Goal: Transaction & Acquisition: Purchase product/service

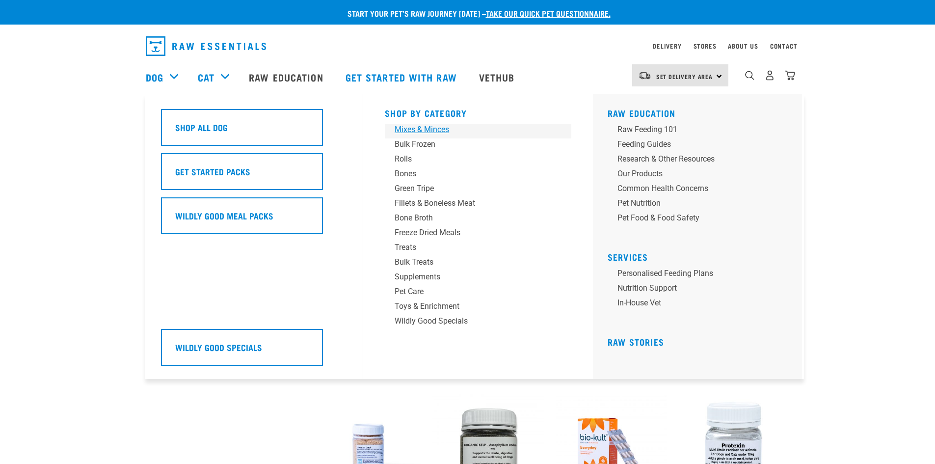
click at [428, 129] on div "Mixes & Minces" at bounding box center [471, 130] width 153 height 12
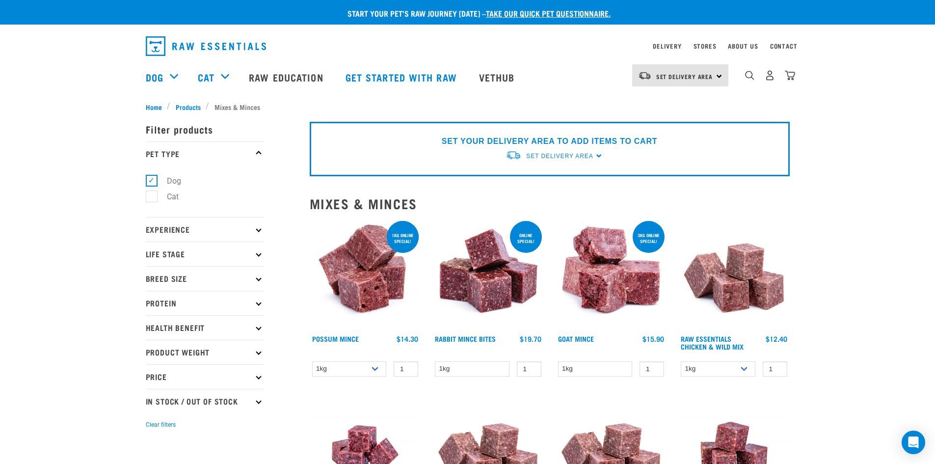
scroll to position [49, 0]
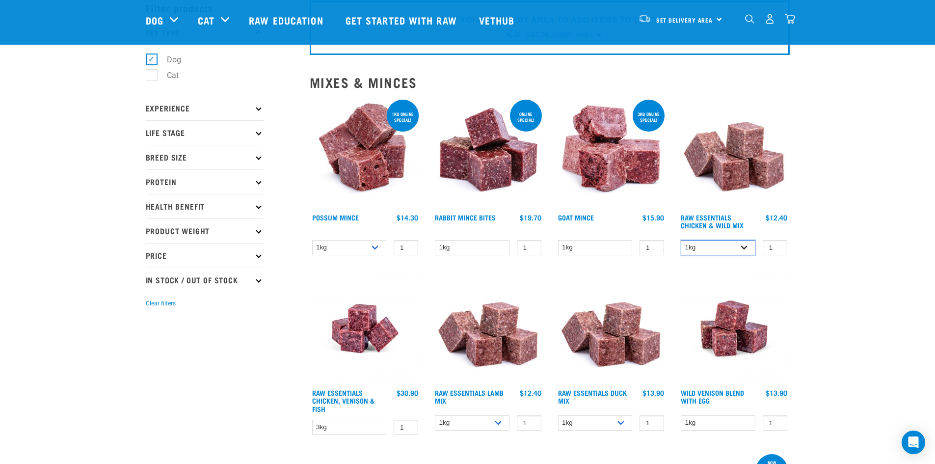
click at [737, 243] on select "1kg 3kg Bulk (10kg)" at bounding box center [718, 247] width 75 height 15
click at [681, 240] on select "1kg 3kg Bulk (10kg)" at bounding box center [718, 247] width 75 height 15
click at [739, 247] on select "1kg 3kg Bulk (10kg)" at bounding box center [718, 247] width 75 height 15
select select "14881"
click at [681, 240] on select "1kg 3kg Bulk (10kg)" at bounding box center [718, 247] width 75 height 15
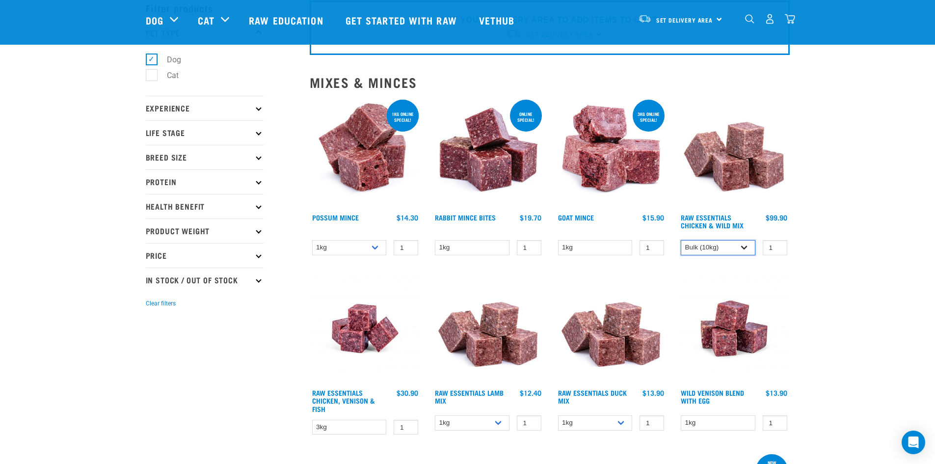
click at [735, 247] on select "1kg 3kg Bulk (10kg)" at bounding box center [718, 247] width 75 height 15
click at [609, 423] on select "1kg 3kg" at bounding box center [595, 422] width 75 height 15
select select "442098"
click at [558, 415] on select "1kg 3kg" at bounding box center [595, 422] width 75 height 15
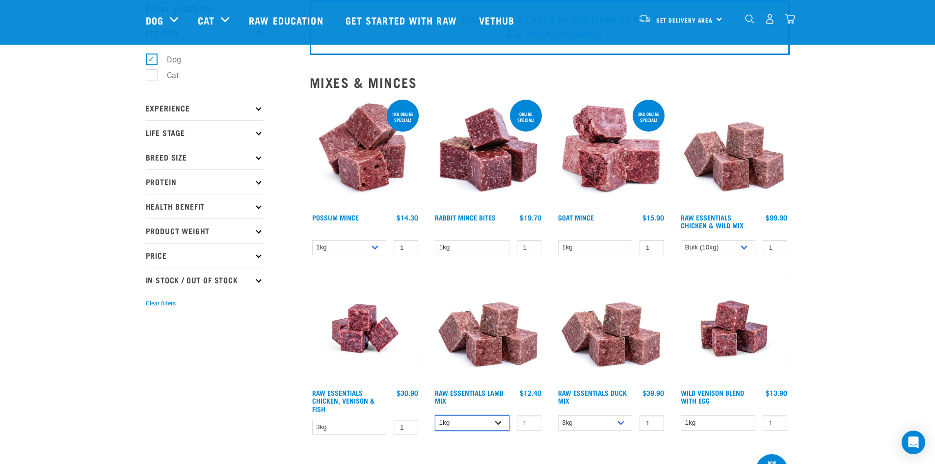
click at [489, 418] on select "1kg 3kg Bulk (10kg)" at bounding box center [472, 422] width 75 height 15
select select "24"
click at [435, 415] on select "1kg 3kg Bulk (10kg)" at bounding box center [472, 422] width 75 height 15
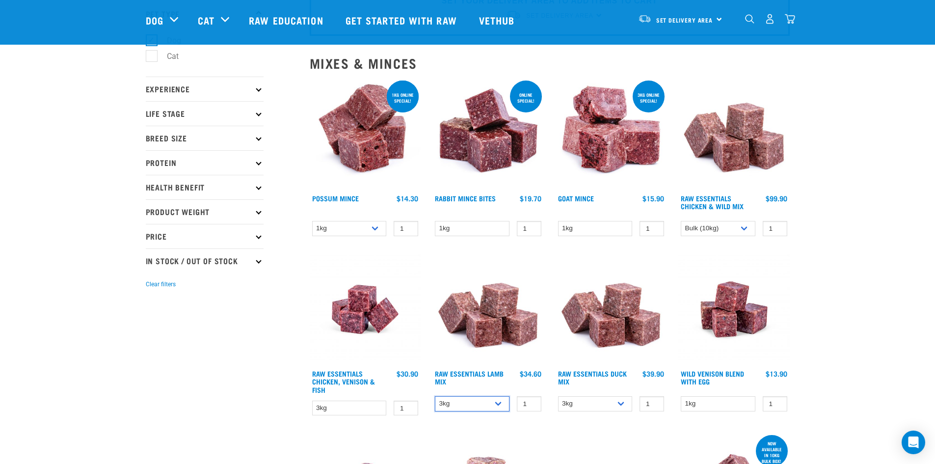
scroll to position [0, 0]
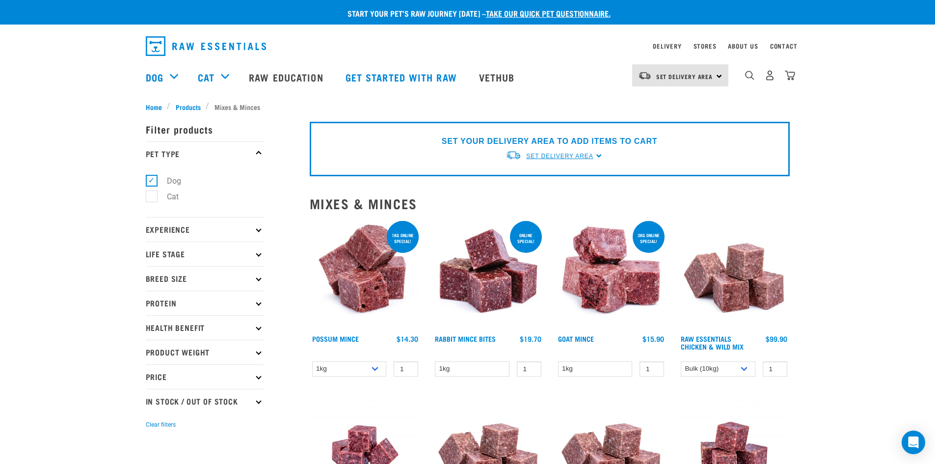
click at [576, 157] on span "Set Delivery Area" at bounding box center [559, 156] width 67 height 7
click at [571, 198] on link "[GEOGRAPHIC_DATA]" at bounding box center [555, 195] width 98 height 16
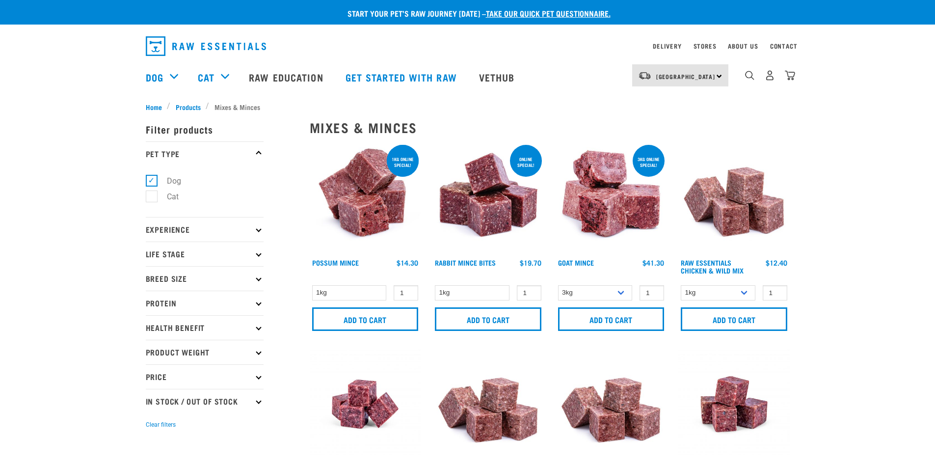
click at [767, 81] on img "dropdown navigation" at bounding box center [770, 75] width 10 height 10
click at [769, 81] on img "dropdown navigation" at bounding box center [770, 75] width 10 height 10
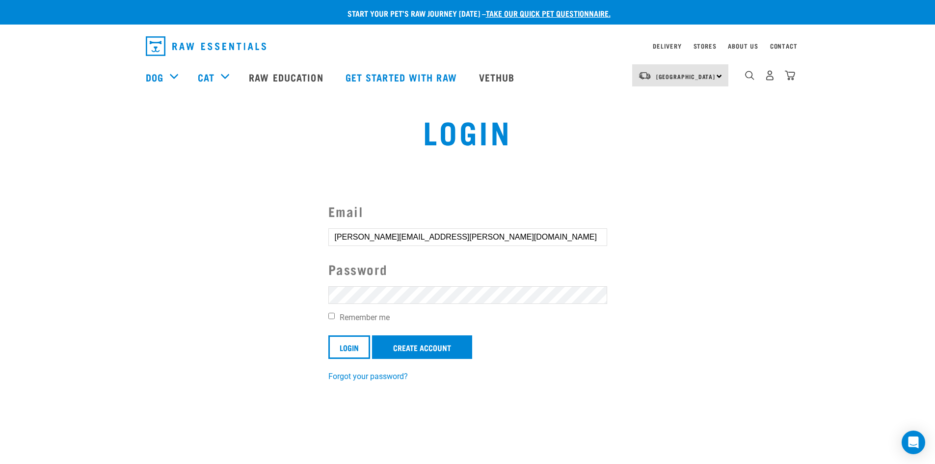
click at [433, 308] on form "Email tashana.williscroft@gmail.com Password Remember me Login Create Account" at bounding box center [468, 280] width 279 height 158
click at [329, 335] on input "Login" at bounding box center [350, 347] width 42 height 24
click at [383, 321] on label "Remember me" at bounding box center [468, 318] width 279 height 12
click at [335, 319] on input "Remember me" at bounding box center [332, 316] width 6 height 6
checkbox input "true"
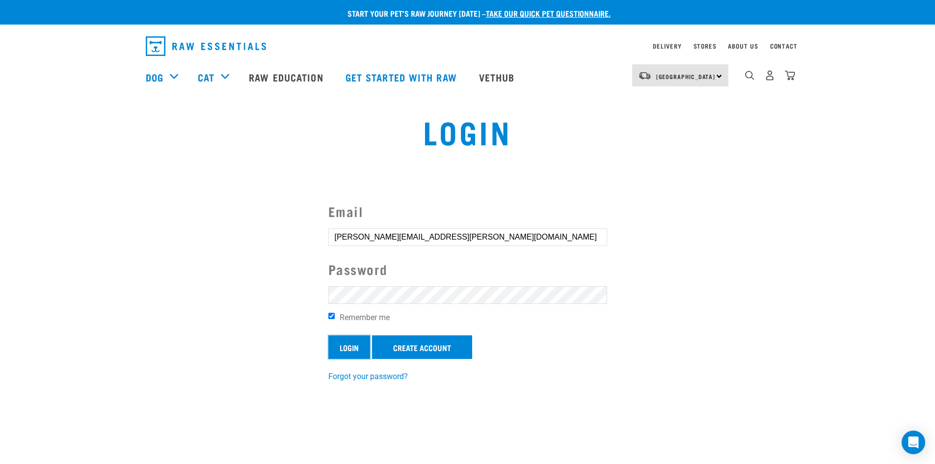
click at [346, 352] on input "Login" at bounding box center [350, 347] width 42 height 24
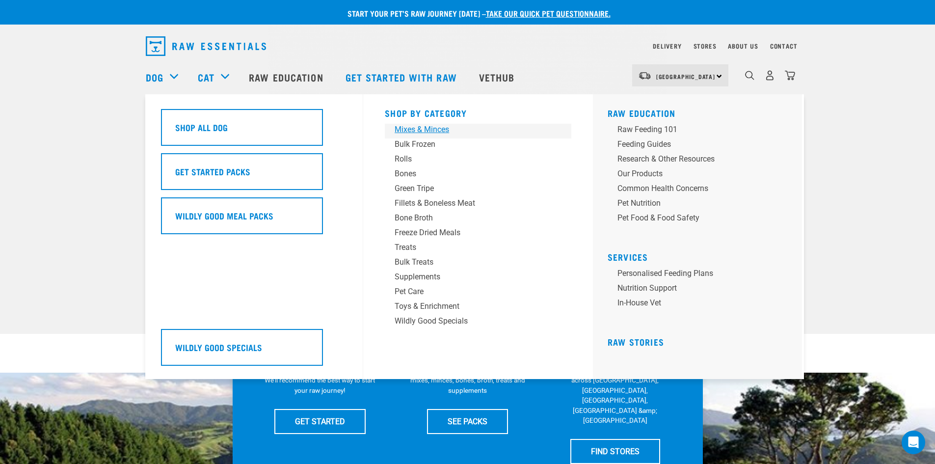
click at [424, 130] on div "Mixes & Minces" at bounding box center [471, 130] width 153 height 12
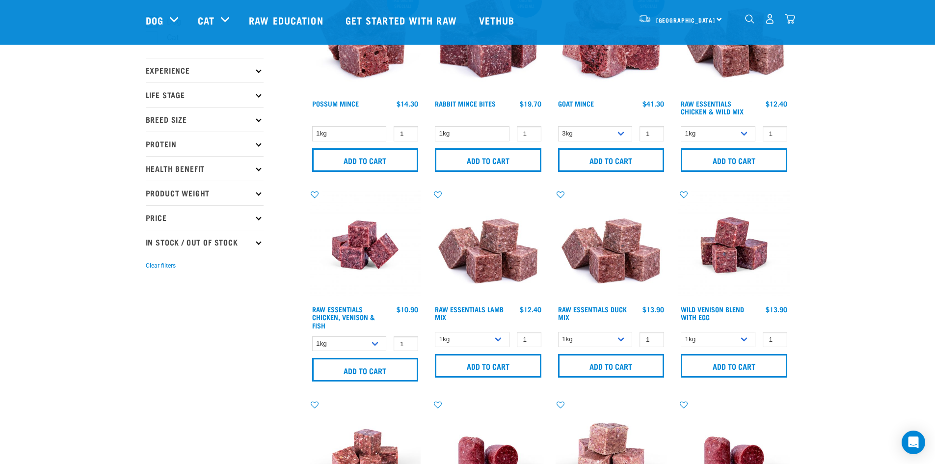
scroll to position [98, 0]
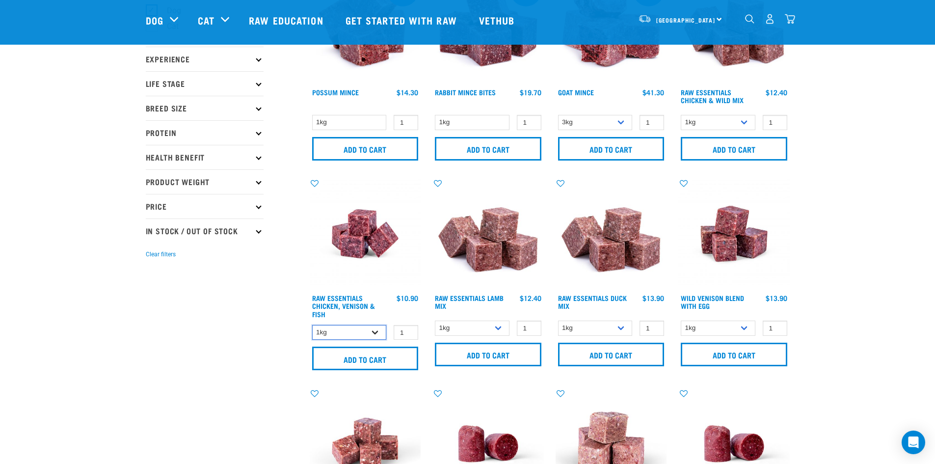
drag, startPoint x: 371, startPoint y: 329, endPoint x: 370, endPoint y: 338, distance: 8.4
click at [371, 329] on select "1kg 3kg" at bounding box center [349, 332] width 75 height 15
select select "28665"
click at [312, 325] on select "1kg 3kg" at bounding box center [349, 332] width 75 height 15
click at [376, 360] on input "Add to cart" at bounding box center [365, 359] width 107 height 24
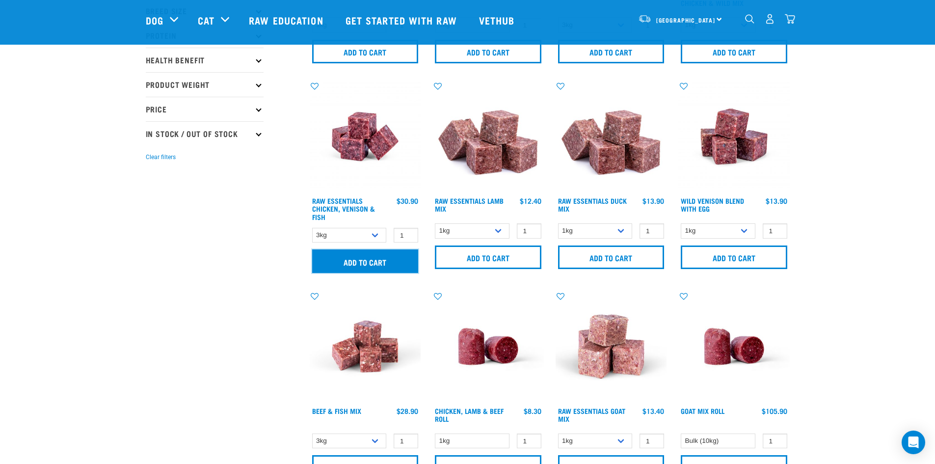
scroll to position [196, 0]
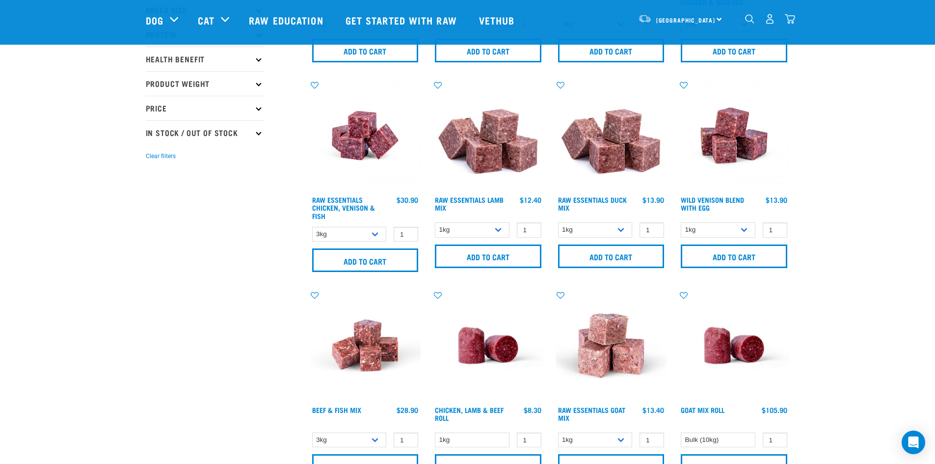
click at [63, 231] on button "delete" at bounding box center [59, 232] width 10 height 10
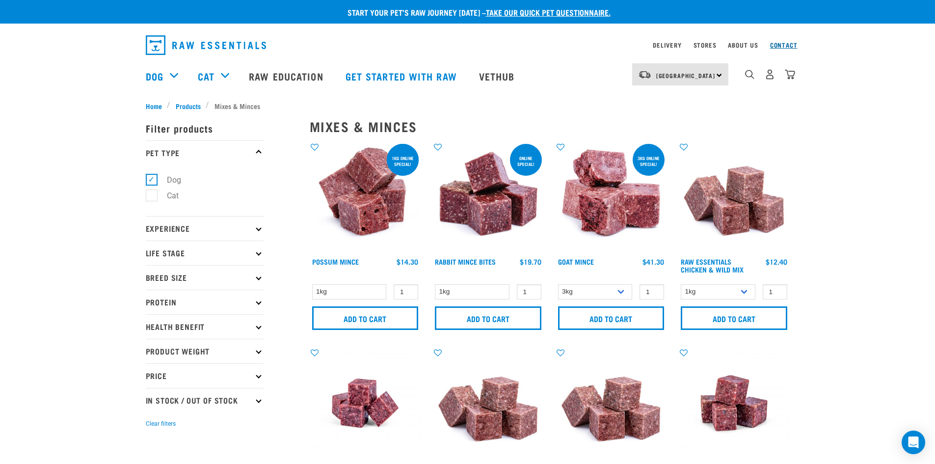
scroll to position [0, 0]
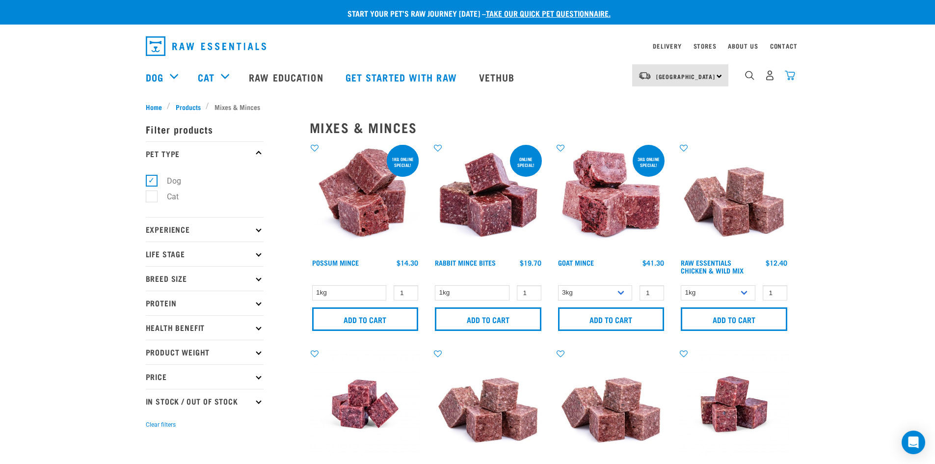
click at [790, 81] on img "dropdown navigation" at bounding box center [790, 75] width 10 height 10
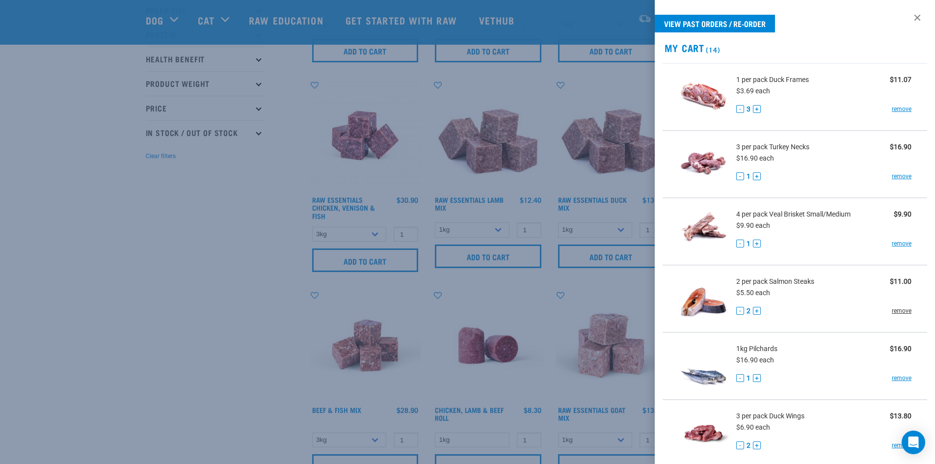
click at [894, 310] on link "remove" at bounding box center [902, 310] width 20 height 9
click at [896, 239] on div "- 1 + remove" at bounding box center [825, 244] width 176 height 10
click at [893, 245] on link "remove" at bounding box center [902, 243] width 20 height 9
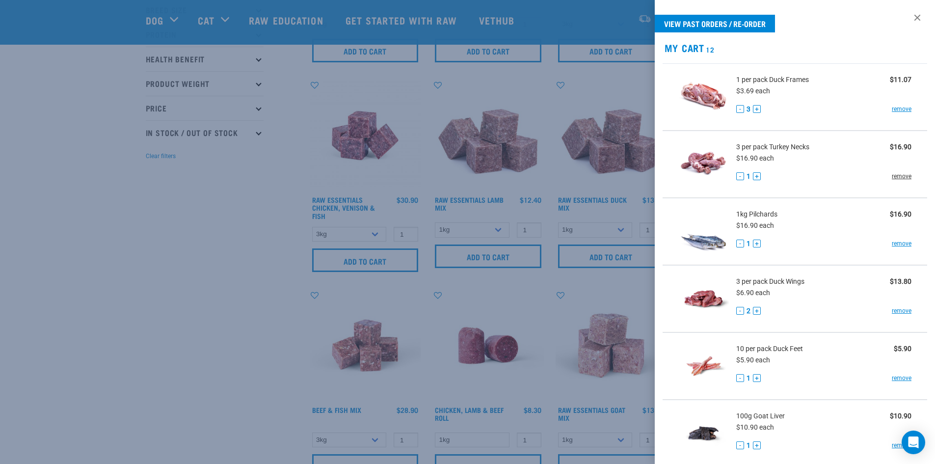
click at [898, 172] on link "remove" at bounding box center [902, 176] width 20 height 9
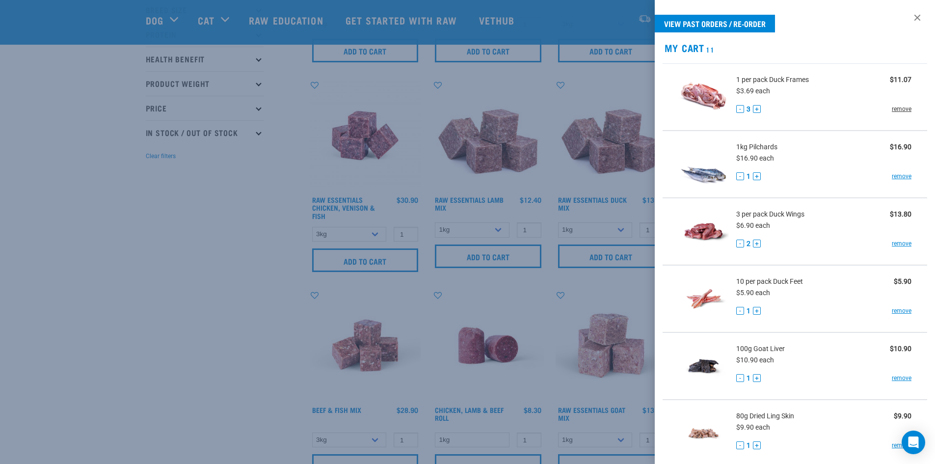
click at [892, 107] on link "remove" at bounding box center [902, 109] width 20 height 9
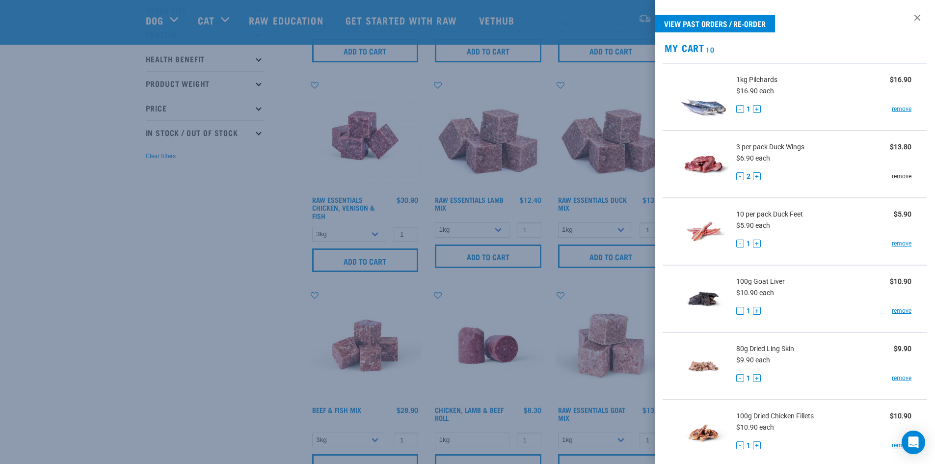
click at [896, 176] on link "remove" at bounding box center [902, 176] width 20 height 9
click at [895, 308] on link "remove" at bounding box center [902, 310] width 20 height 9
click at [892, 242] on link "remove" at bounding box center [902, 243] width 20 height 9
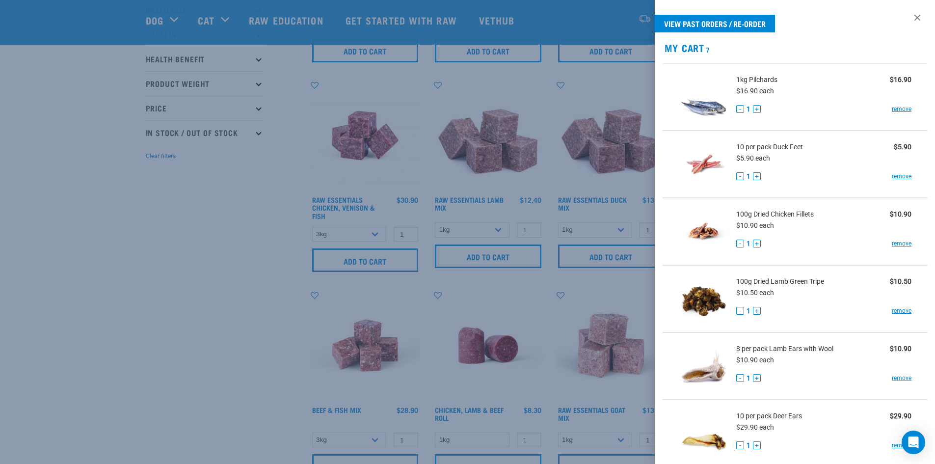
click at [892, 242] on link "remove" at bounding box center [902, 243] width 20 height 9
click at [896, 241] on link "remove" at bounding box center [902, 243] width 20 height 9
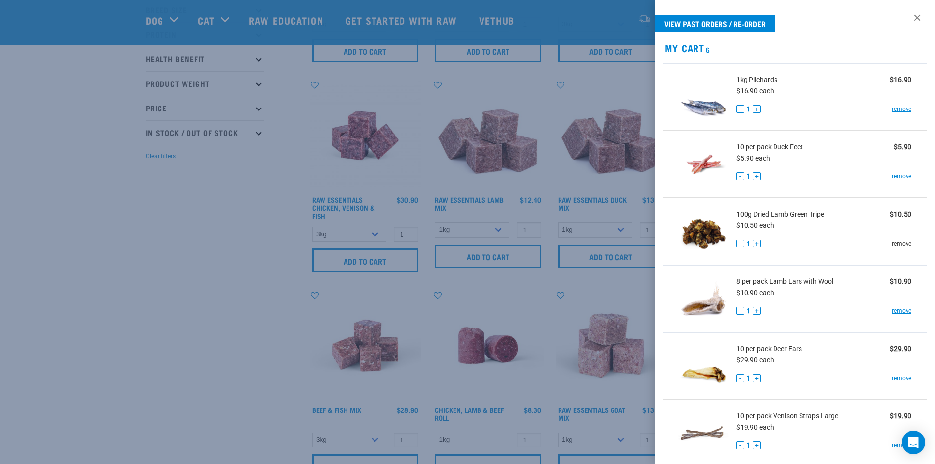
click at [896, 244] on link "remove" at bounding box center [902, 243] width 20 height 9
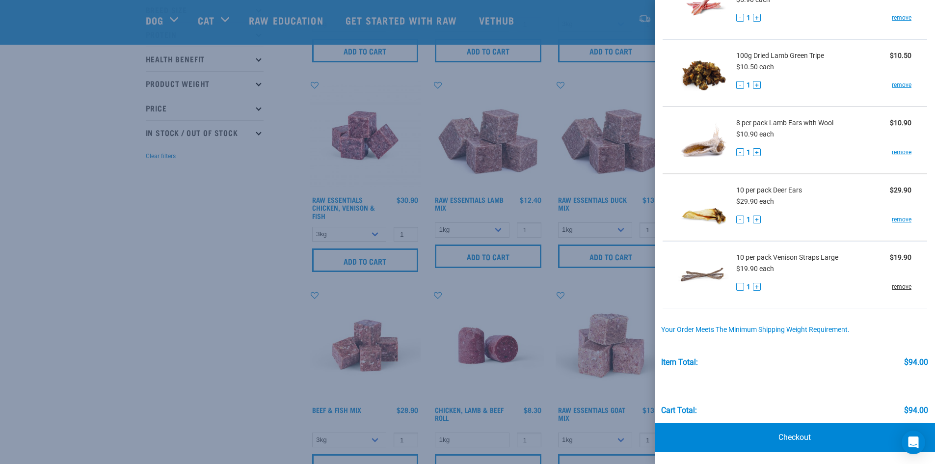
click at [895, 289] on link "remove" at bounding box center [902, 286] width 20 height 9
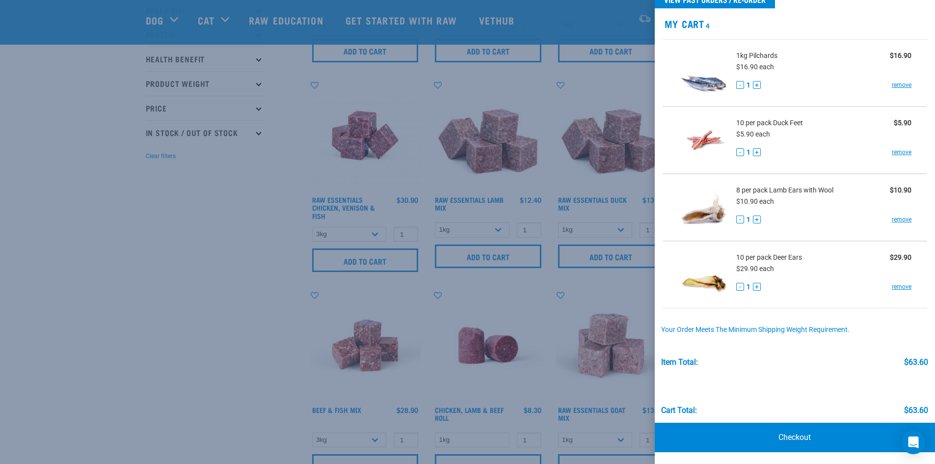
scroll to position [24, 0]
click at [895, 283] on link "remove" at bounding box center [902, 286] width 20 height 9
click at [896, 289] on link "remove" at bounding box center [902, 286] width 20 height 9
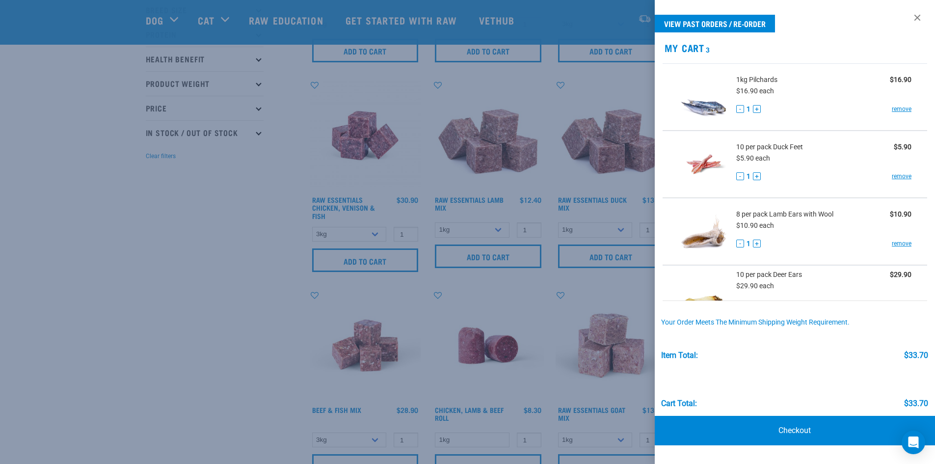
scroll to position [0, 0]
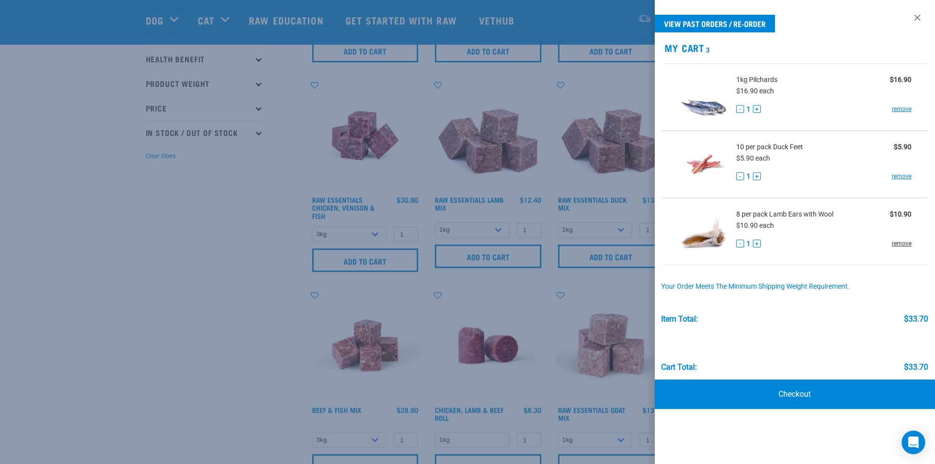
click at [903, 241] on link "remove" at bounding box center [902, 243] width 20 height 9
click at [899, 243] on link "remove" at bounding box center [902, 243] width 20 height 9
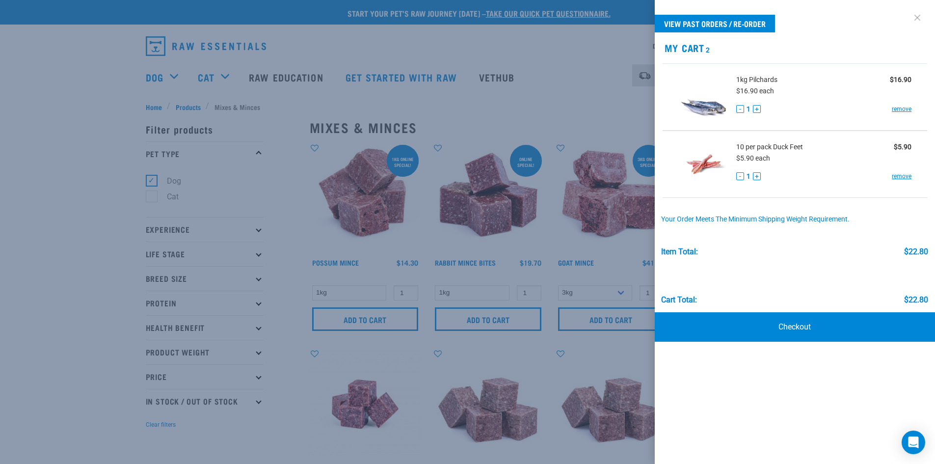
click at [918, 19] on link at bounding box center [918, 18] width 16 height 16
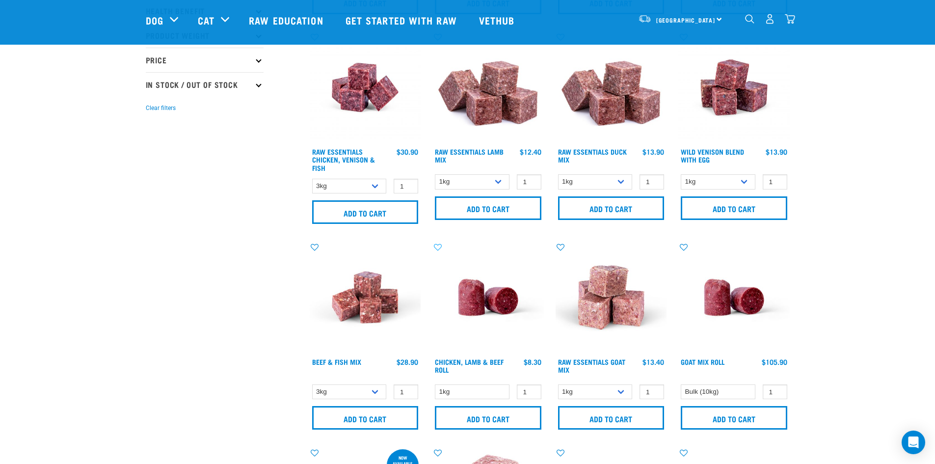
scroll to position [246, 0]
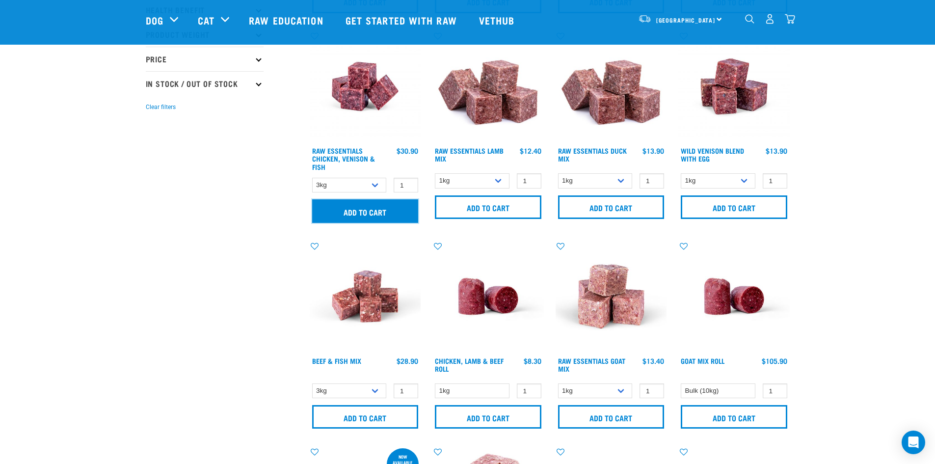
click at [371, 215] on input "Add to cart" at bounding box center [365, 211] width 107 height 24
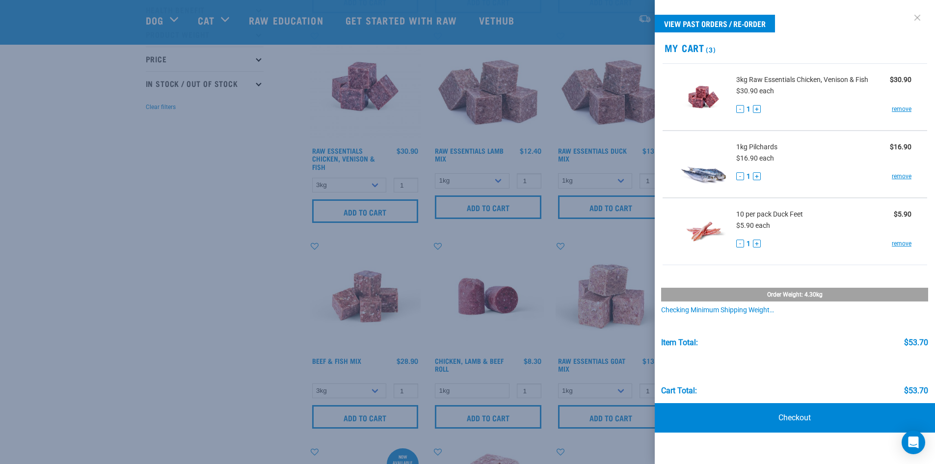
click at [916, 16] on link at bounding box center [918, 18] width 16 height 16
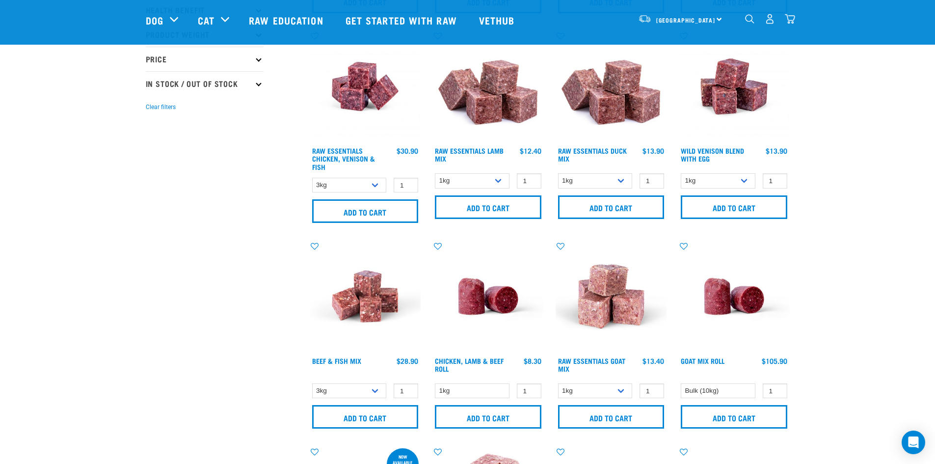
scroll to position [344, 0]
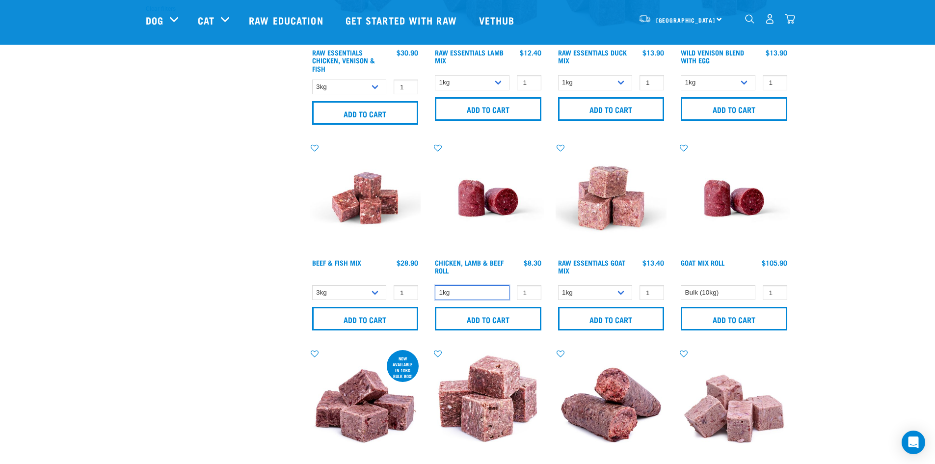
click at [490, 291] on select "1kg" at bounding box center [472, 292] width 75 height 15
click at [532, 292] on input "2" at bounding box center [529, 292] width 25 height 15
click at [532, 292] on input "3" at bounding box center [529, 292] width 25 height 15
type input "4"
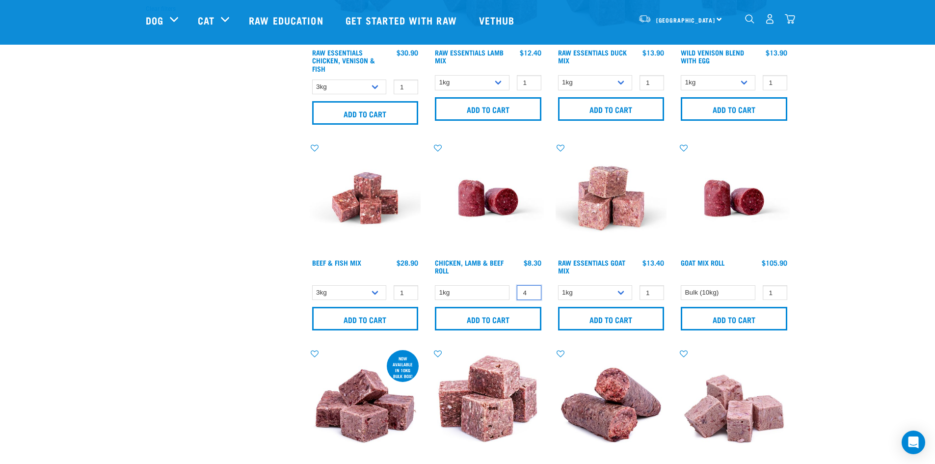
click at [532, 292] on input "4" at bounding box center [529, 292] width 25 height 15
click at [520, 315] on input "Add to cart" at bounding box center [488, 319] width 107 height 24
click at [740, 289] on select "Bulk (10kg)" at bounding box center [718, 292] width 75 height 15
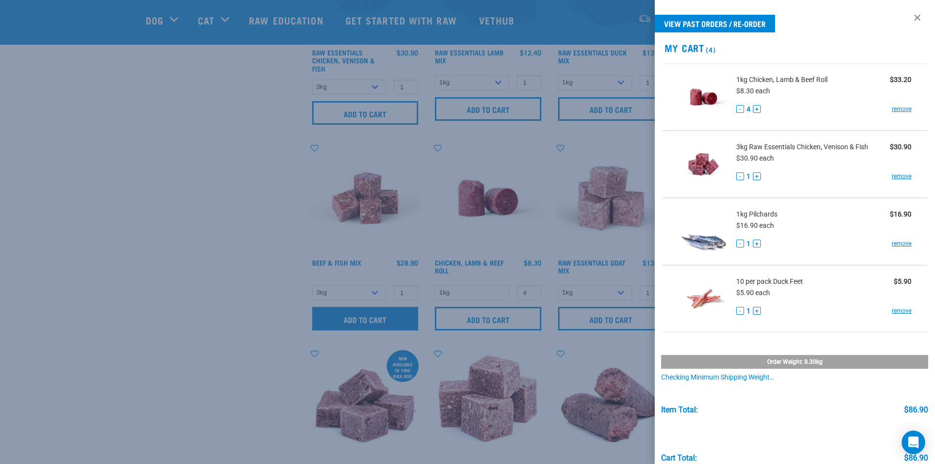
click at [370, 317] on div at bounding box center [467, 232] width 935 height 464
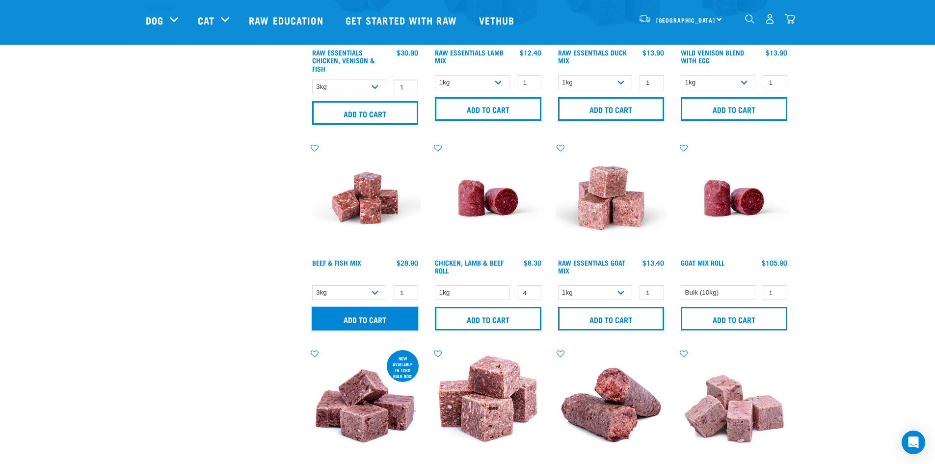
click at [370, 317] on input "Add to cart" at bounding box center [365, 319] width 107 height 24
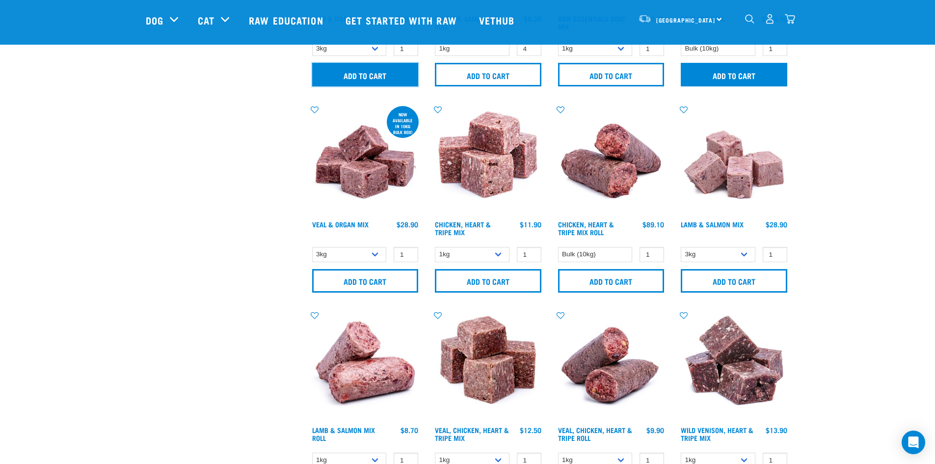
scroll to position [589, 0]
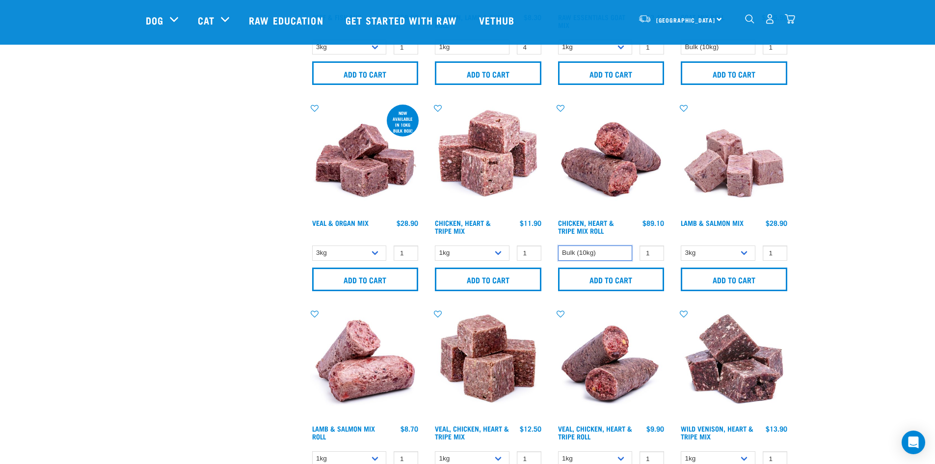
click at [621, 248] on select "Bulk (10kg)" at bounding box center [595, 253] width 75 height 15
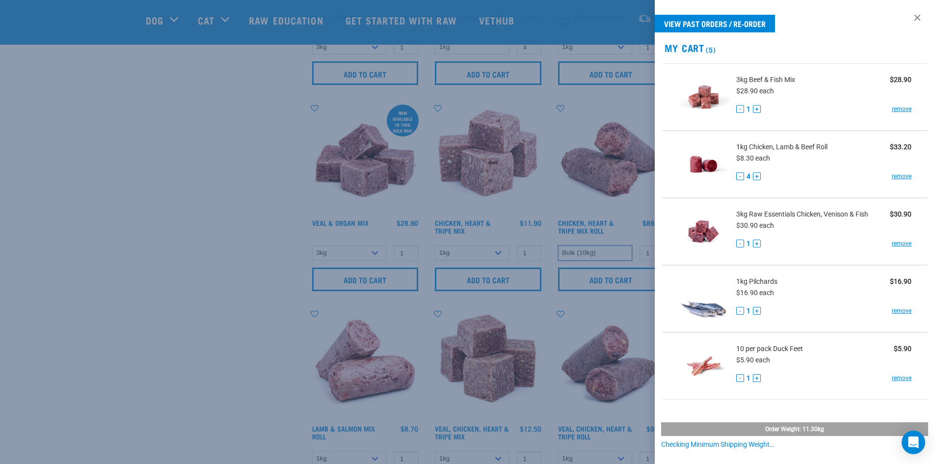
click at [600, 227] on div at bounding box center [467, 232] width 935 height 464
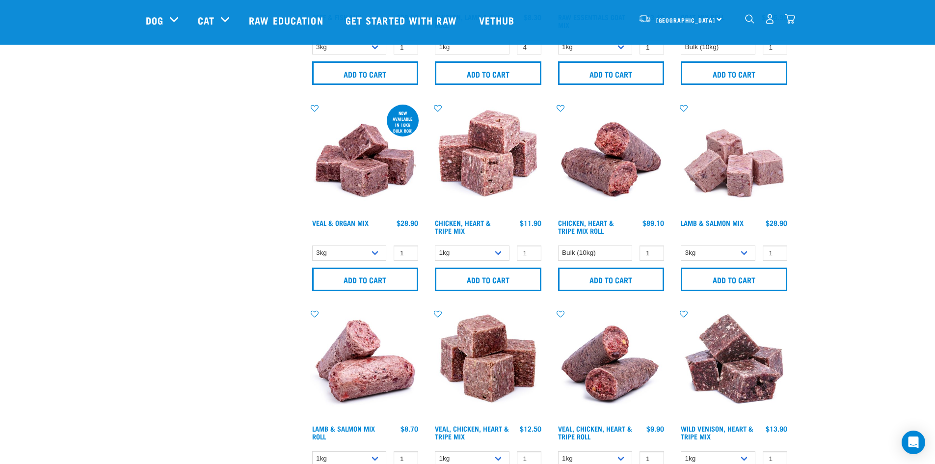
click at [600, 227] on link "Chicken, Heart & Tripe Mix Roll" at bounding box center [586, 226] width 56 height 11
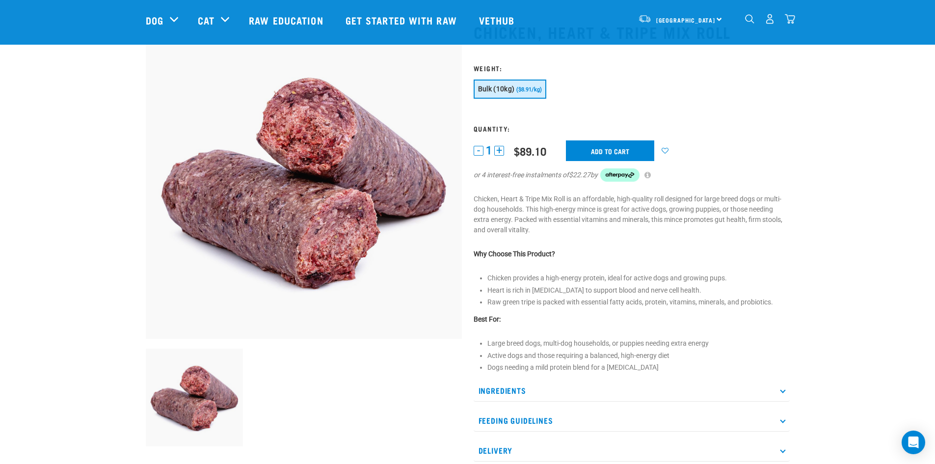
scroll to position [98, 0]
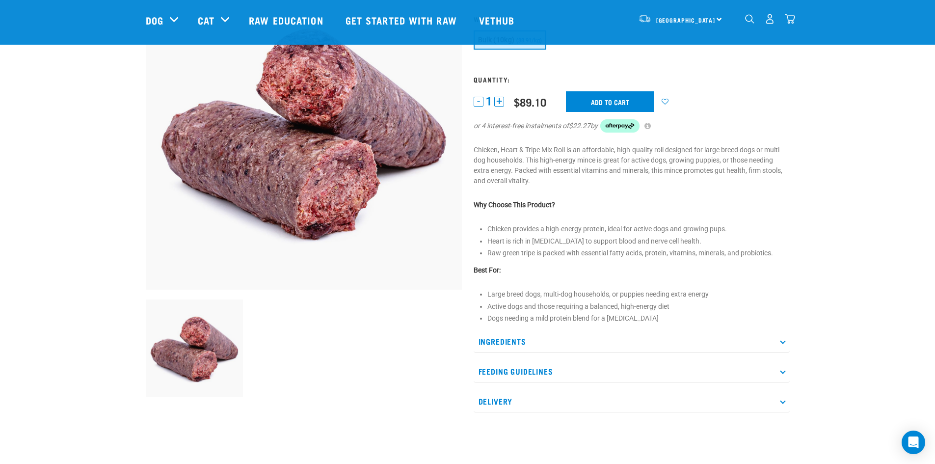
click at [572, 343] on p "Ingredients" at bounding box center [632, 341] width 316 height 22
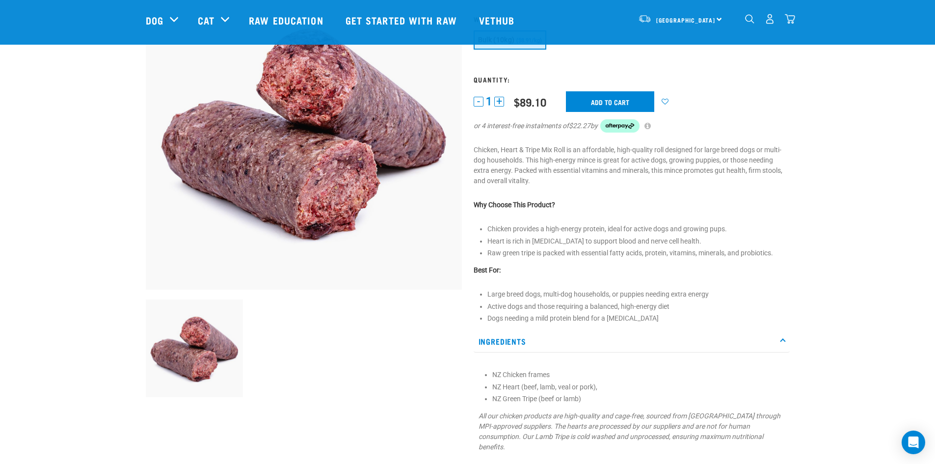
click at [572, 343] on p "Ingredients" at bounding box center [632, 341] width 316 height 22
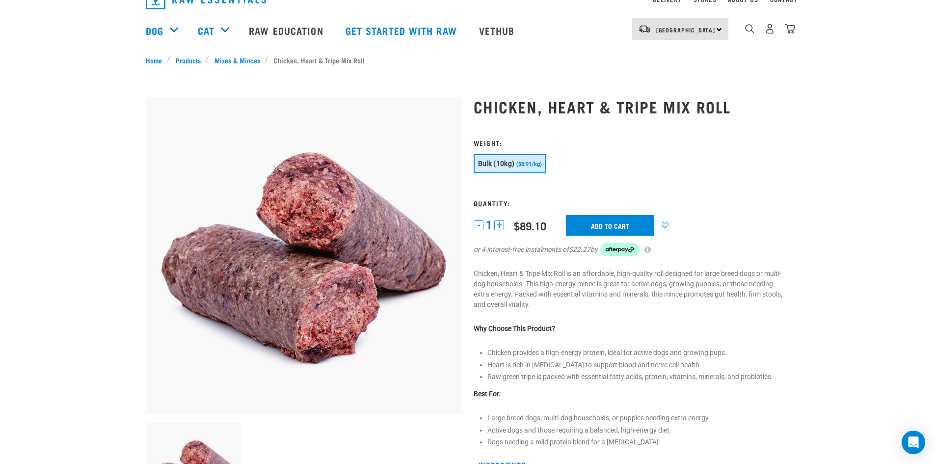
scroll to position [0, 0]
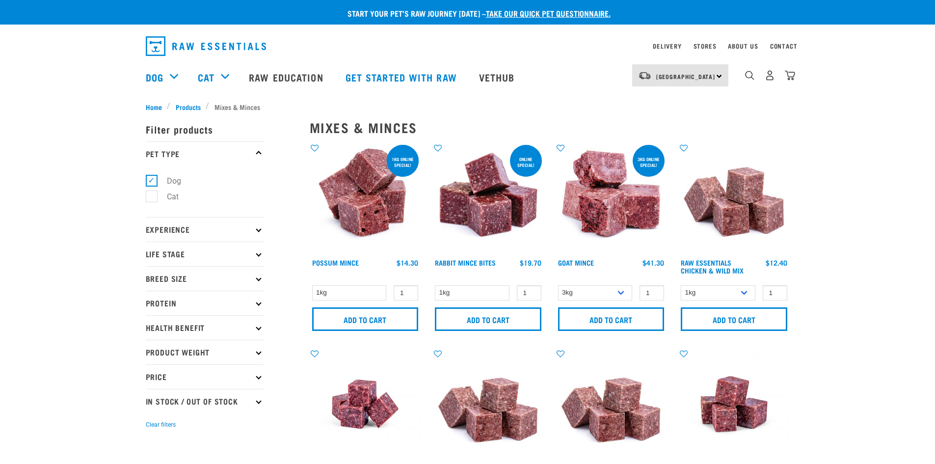
select select "28665"
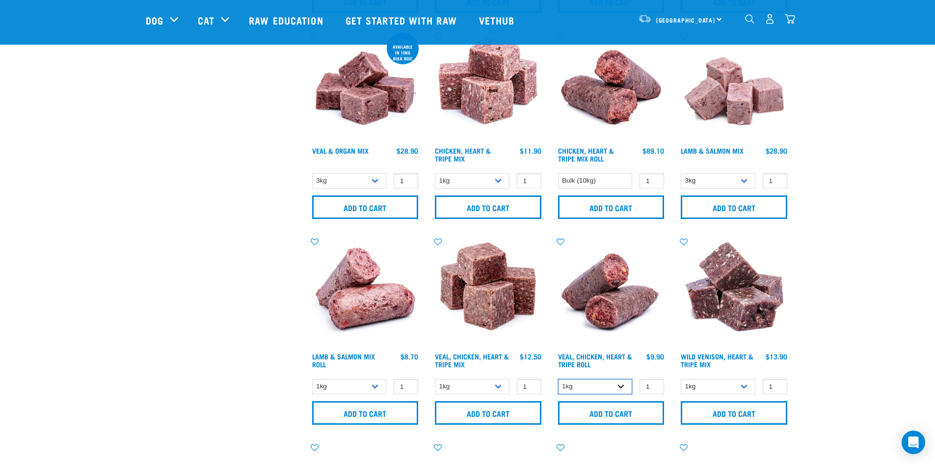
click at [610, 384] on select "1kg Bulk (10kg)" at bounding box center [595, 386] width 75 height 15
click at [608, 385] on select "1kg Bulk (10kg)" at bounding box center [595, 386] width 75 height 15
click at [369, 408] on input "Add to cart" at bounding box center [365, 413] width 107 height 24
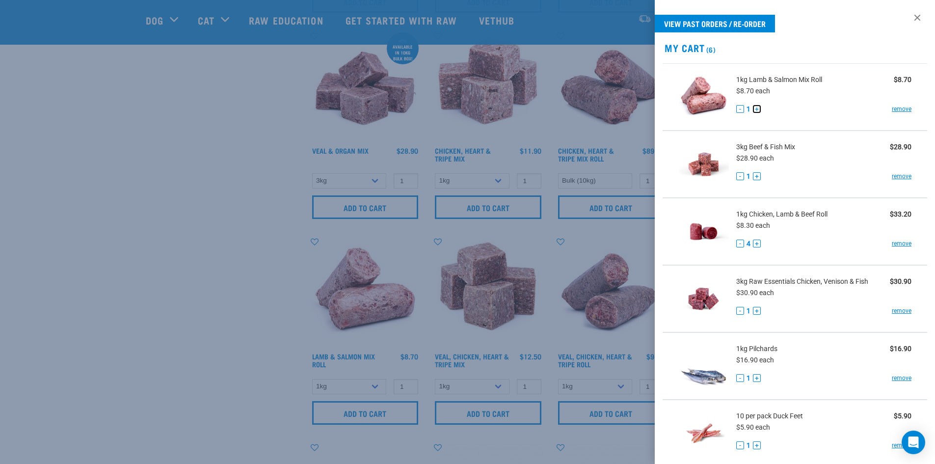
click at [757, 108] on button "+" at bounding box center [757, 109] width 8 height 8
click at [914, 16] on link at bounding box center [918, 18] width 16 height 16
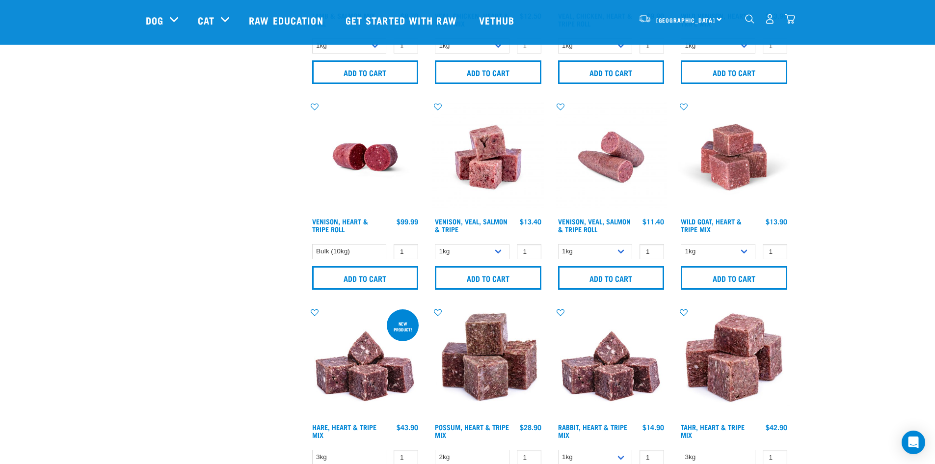
scroll to position [1005, 0]
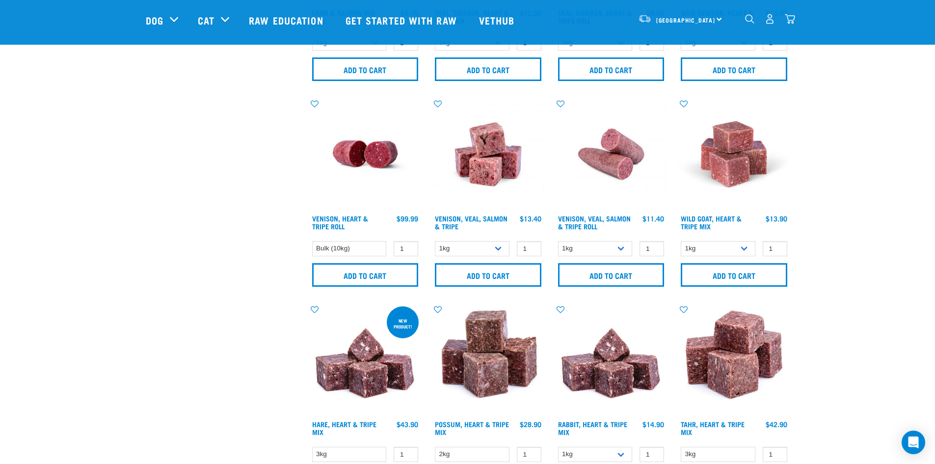
drag, startPoint x: 336, startPoint y: 220, endPoint x: 850, endPoint y: 230, distance: 514.2
click at [794, 22] on img "dropdown navigation" at bounding box center [790, 19] width 10 height 10
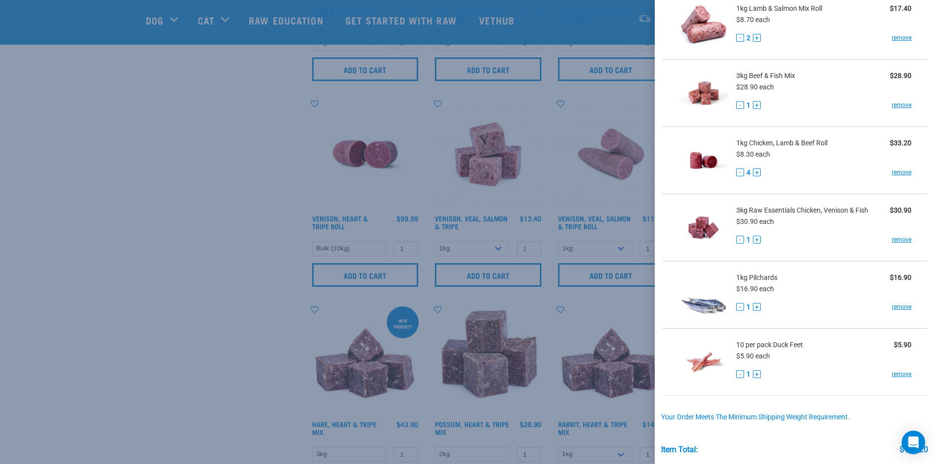
scroll to position [0, 0]
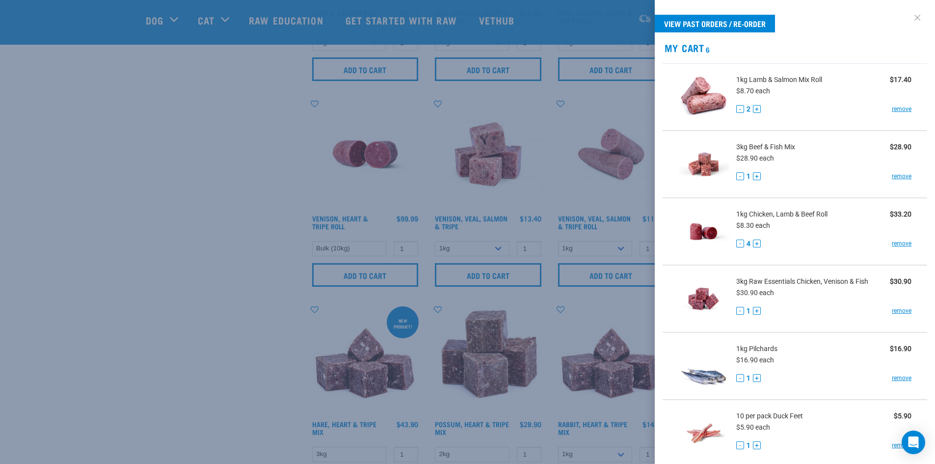
click at [914, 18] on link at bounding box center [918, 18] width 16 height 16
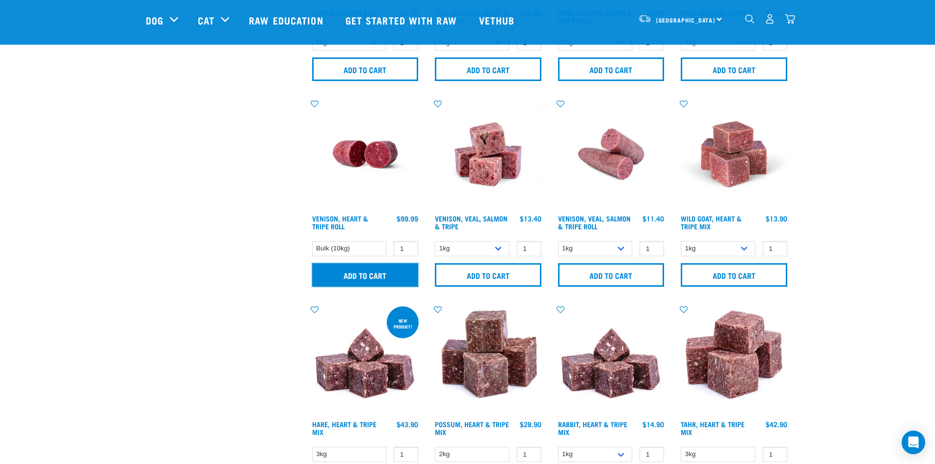
click at [358, 274] on input "Add to cart" at bounding box center [365, 275] width 107 height 24
click at [39, 229] on button "delete" at bounding box center [34, 232] width 10 height 10
click at [793, 20] on img "dropdown navigation" at bounding box center [790, 19] width 10 height 10
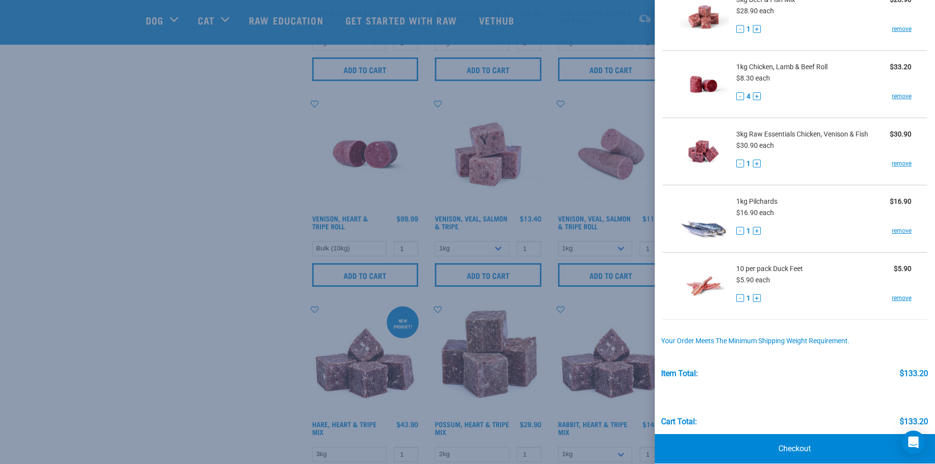
scroll to position [159, 0]
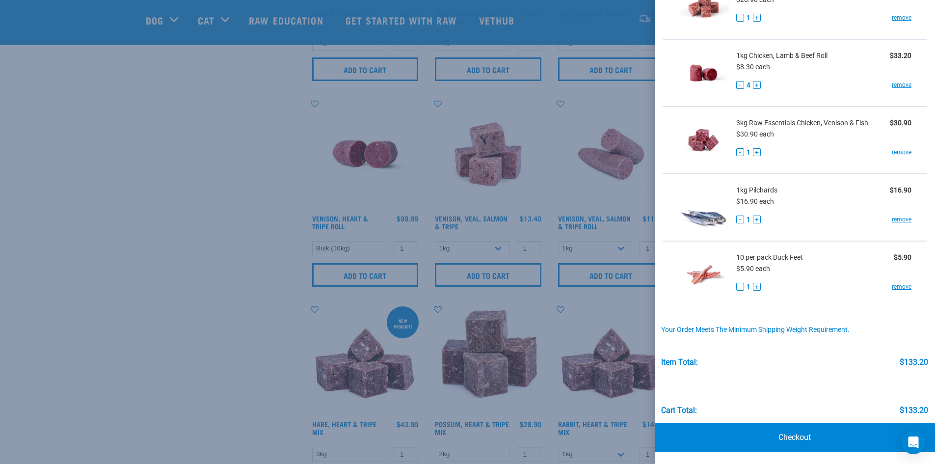
click at [237, 212] on div at bounding box center [467, 232] width 935 height 464
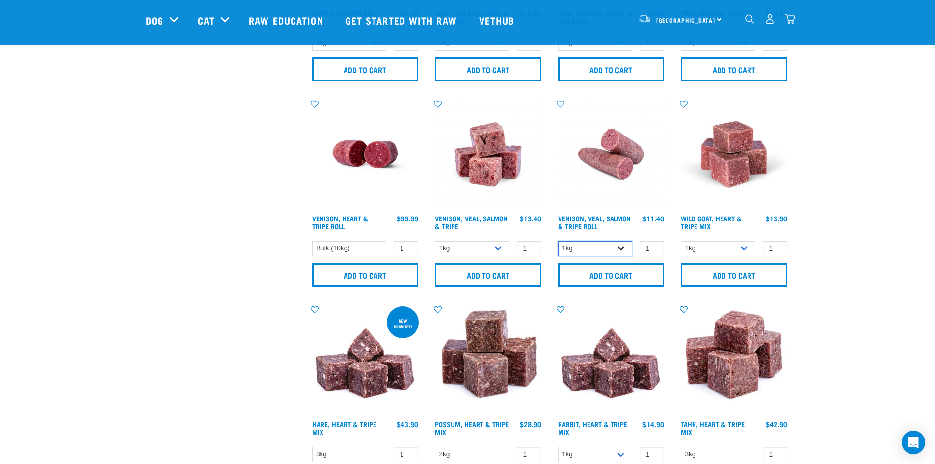
click at [616, 242] on select "1kg Bulk (10kg)" at bounding box center [595, 248] width 75 height 15
select select "336057"
click at [558, 241] on select "1kg Bulk (10kg)" at bounding box center [595, 248] width 75 height 15
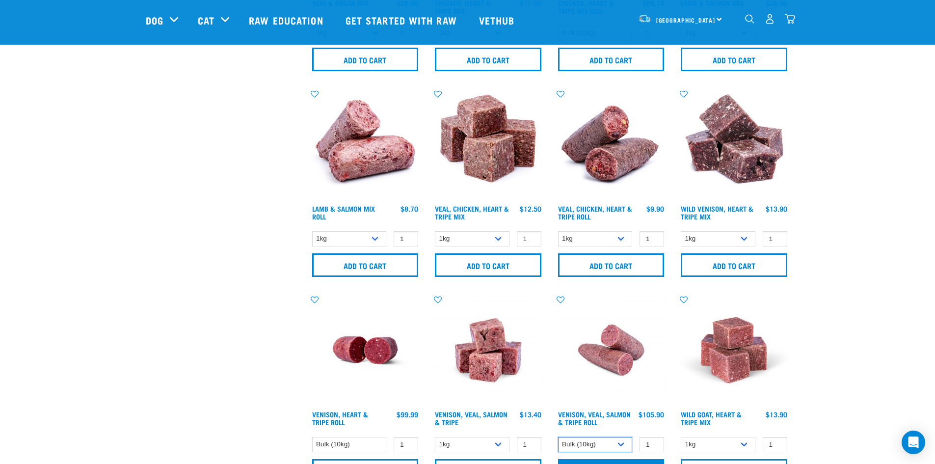
scroll to position [809, 0]
click at [590, 244] on select "1kg Bulk (10kg)" at bounding box center [595, 239] width 75 height 15
select select "176976"
click at [558, 232] on select "1kg Bulk (10kg)" at bounding box center [595, 239] width 75 height 15
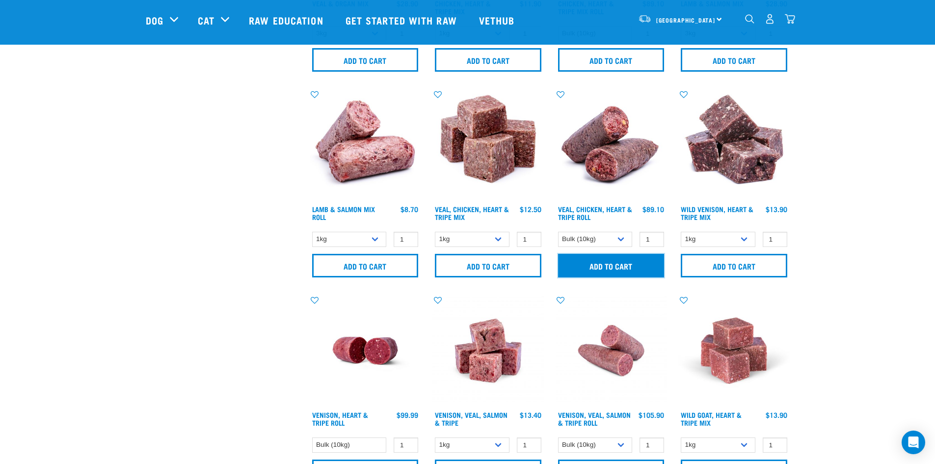
click at [583, 264] on input "Add to cart" at bounding box center [611, 266] width 107 height 24
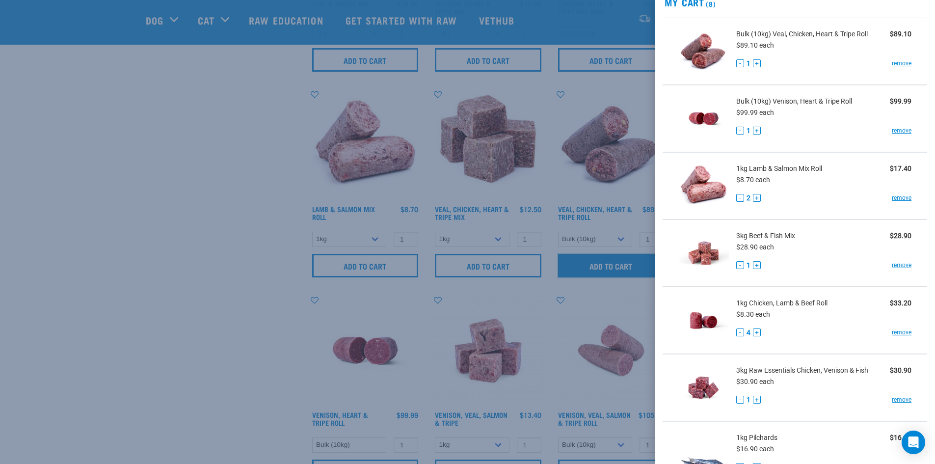
scroll to position [0, 0]
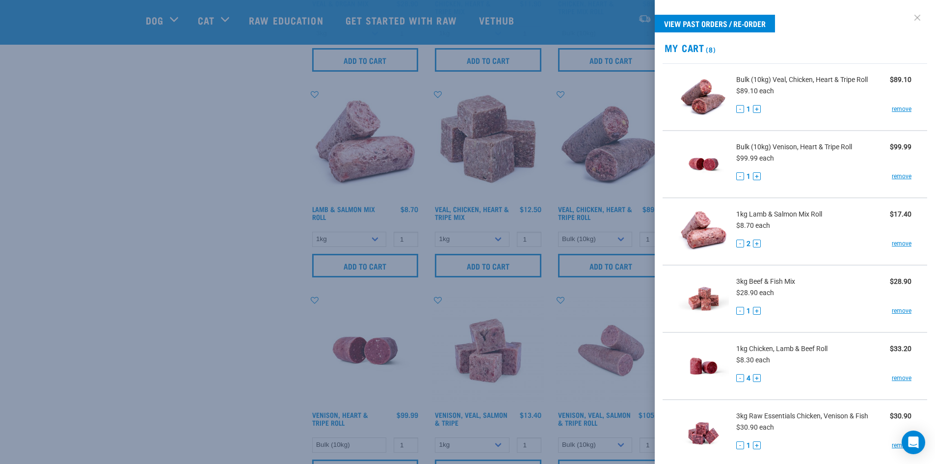
click at [913, 16] on link at bounding box center [918, 18] width 16 height 16
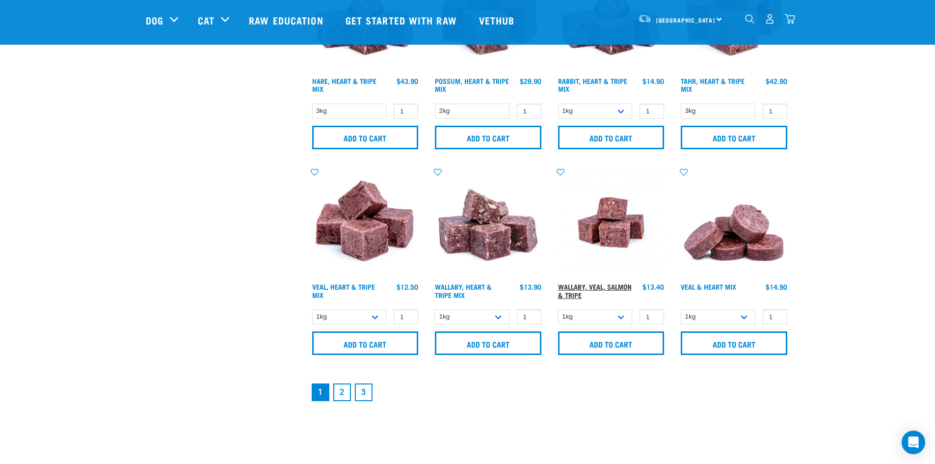
scroll to position [1349, 0]
click at [342, 390] on link "2" at bounding box center [342, 392] width 18 height 18
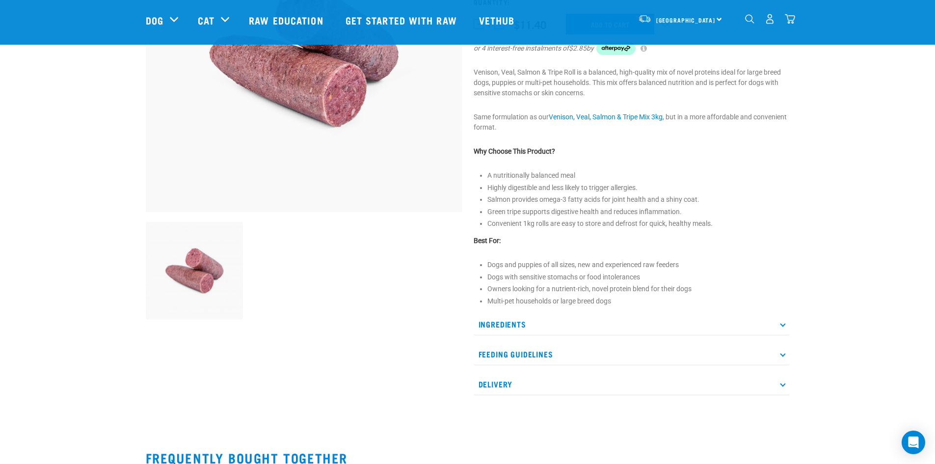
scroll to position [196, 0]
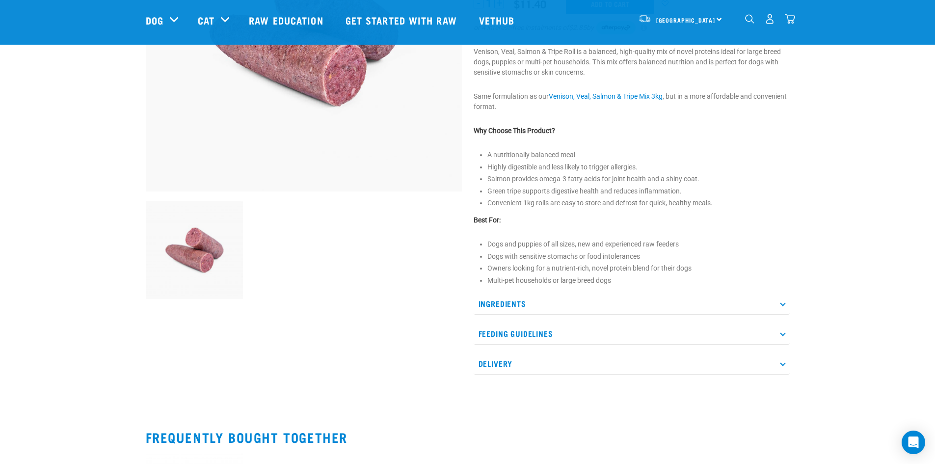
click at [545, 297] on p "Ingredients" at bounding box center [632, 304] width 316 height 22
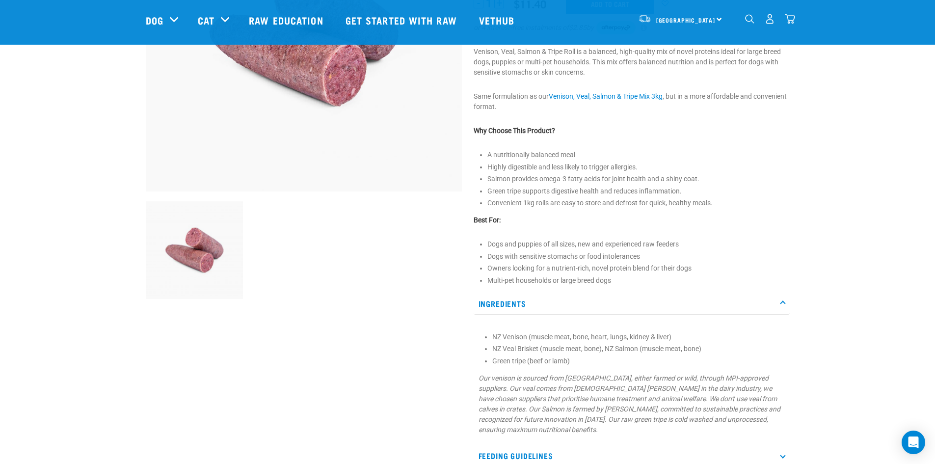
click at [545, 297] on p "Ingredients" at bounding box center [632, 304] width 316 height 22
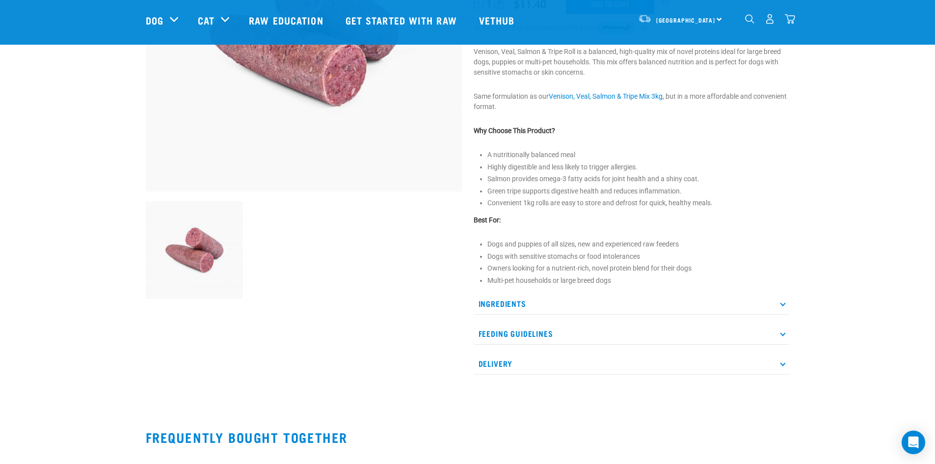
scroll to position [0, 0]
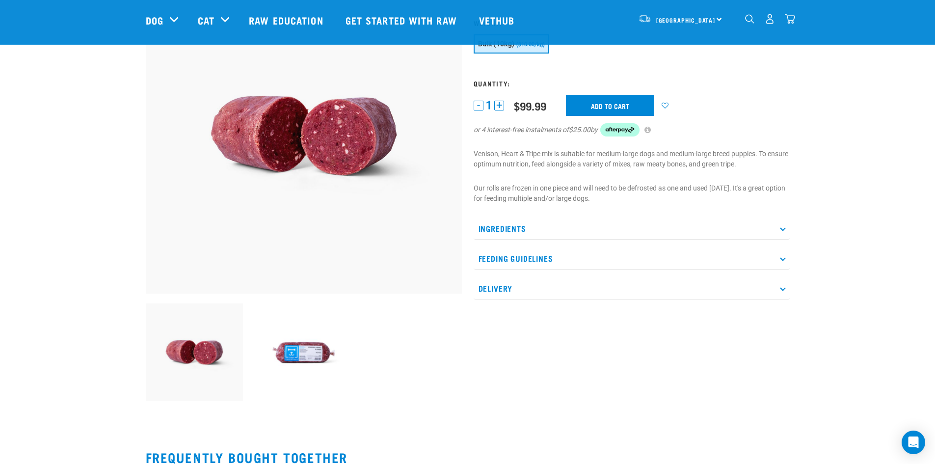
scroll to position [98, 0]
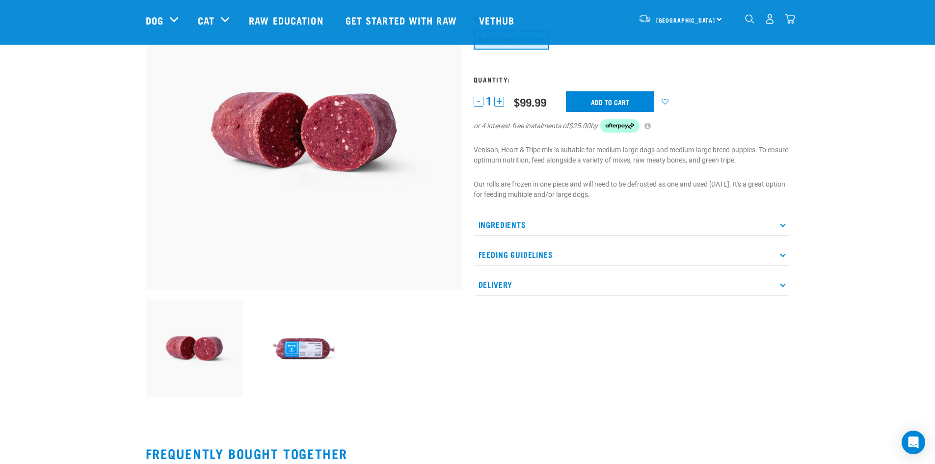
click at [557, 217] on p "Ingredients" at bounding box center [632, 225] width 316 height 22
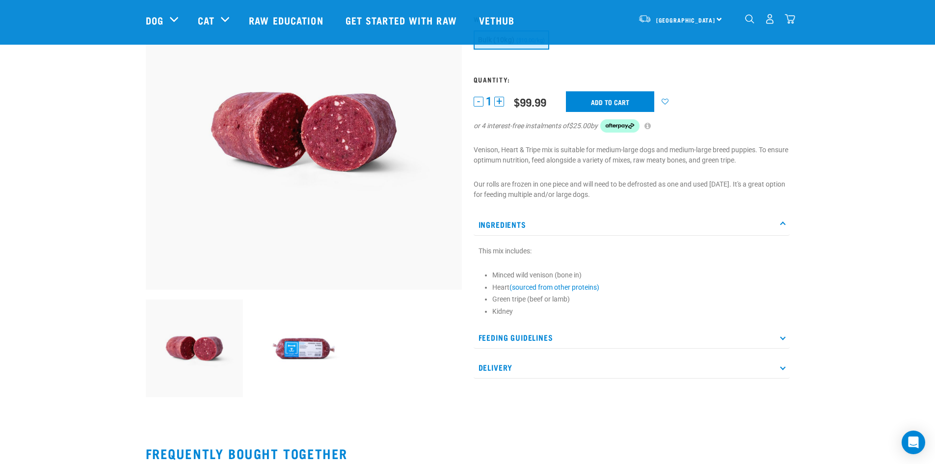
click at [561, 226] on p "Ingredients" at bounding box center [632, 225] width 316 height 22
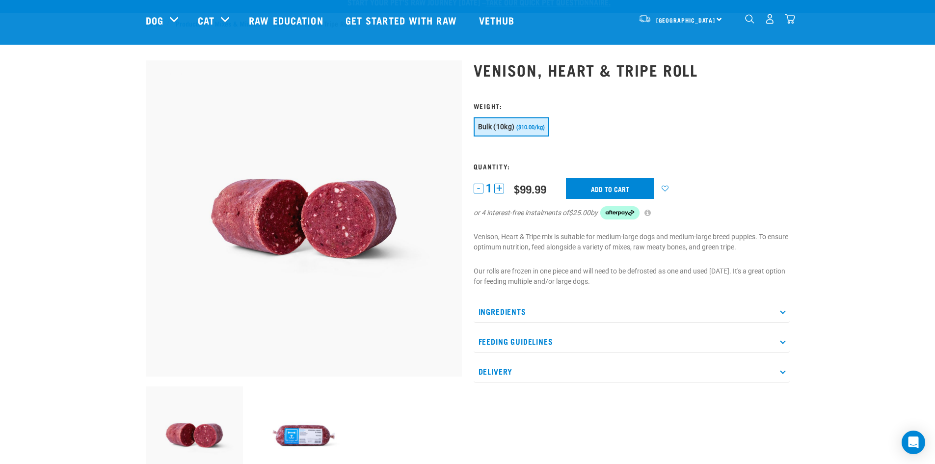
scroll to position [0, 0]
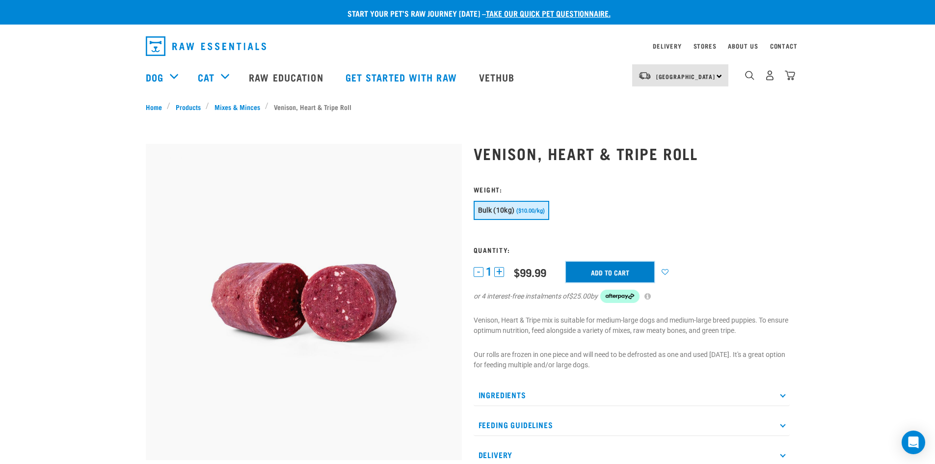
click at [582, 272] on input "Add to cart" at bounding box center [610, 272] width 88 height 21
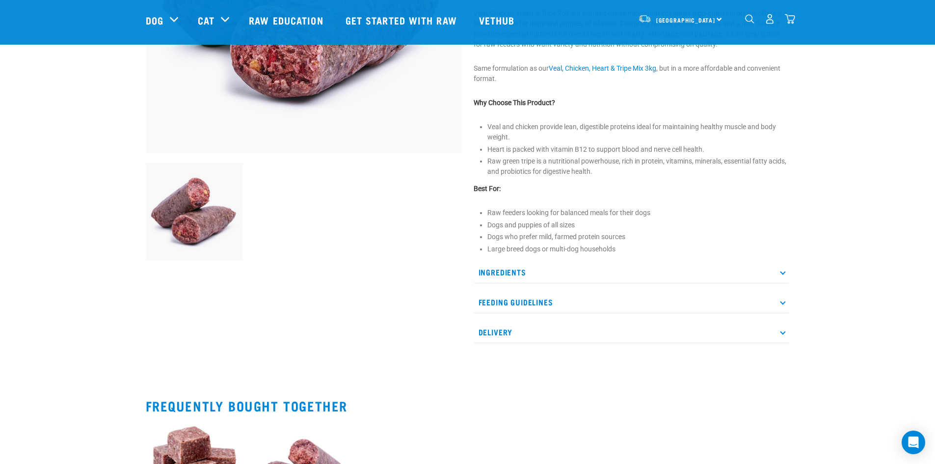
scroll to position [246, 0]
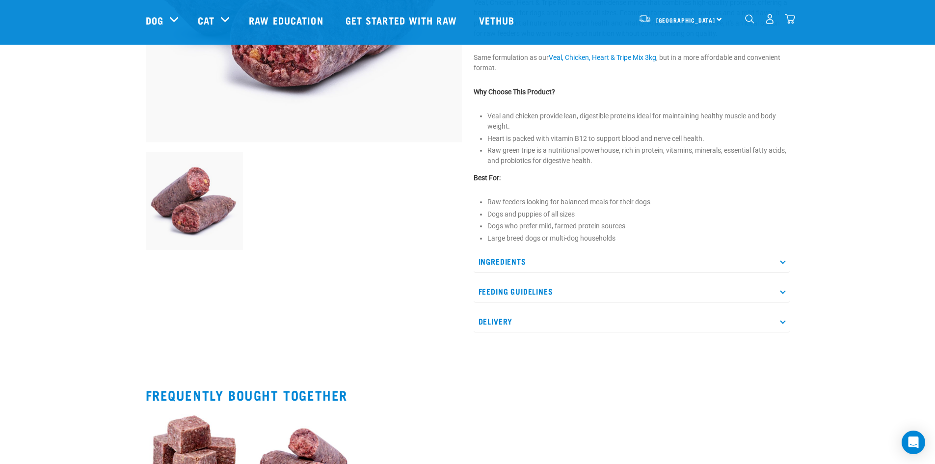
click at [597, 266] on p "Ingredients" at bounding box center [632, 261] width 316 height 22
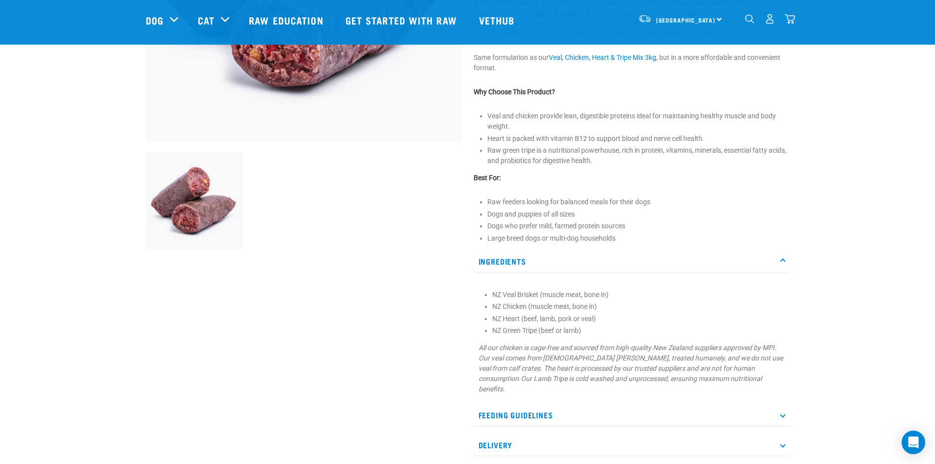
click at [545, 411] on p "Feeding Guidelines" at bounding box center [632, 415] width 316 height 22
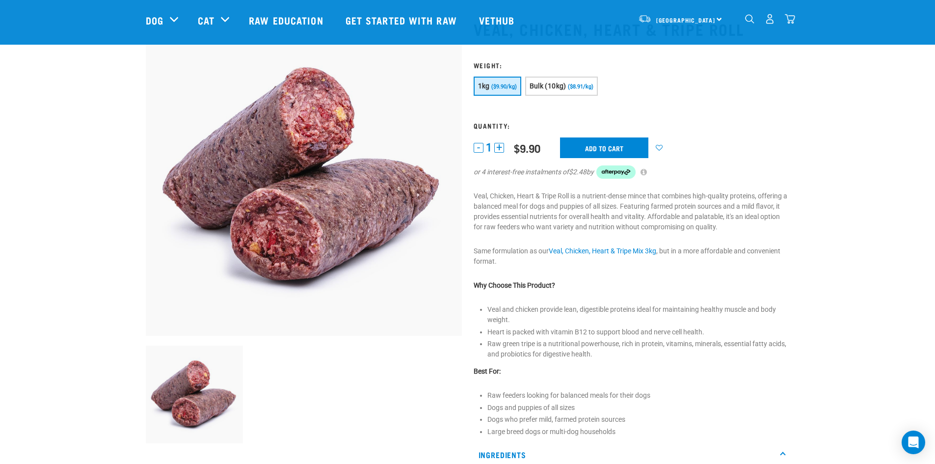
scroll to position [49, 0]
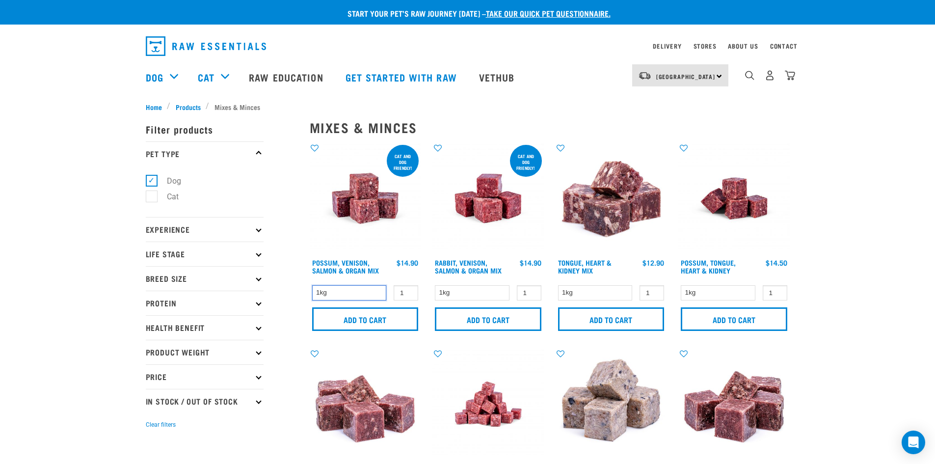
click at [364, 289] on select "1kg" at bounding box center [349, 292] width 75 height 15
drag, startPoint x: 364, startPoint y: 289, endPoint x: 346, endPoint y: 265, distance: 29.8
click at [364, 289] on select "1kg" at bounding box center [349, 292] width 75 height 15
click at [793, 74] on img "dropdown navigation" at bounding box center [790, 75] width 10 height 10
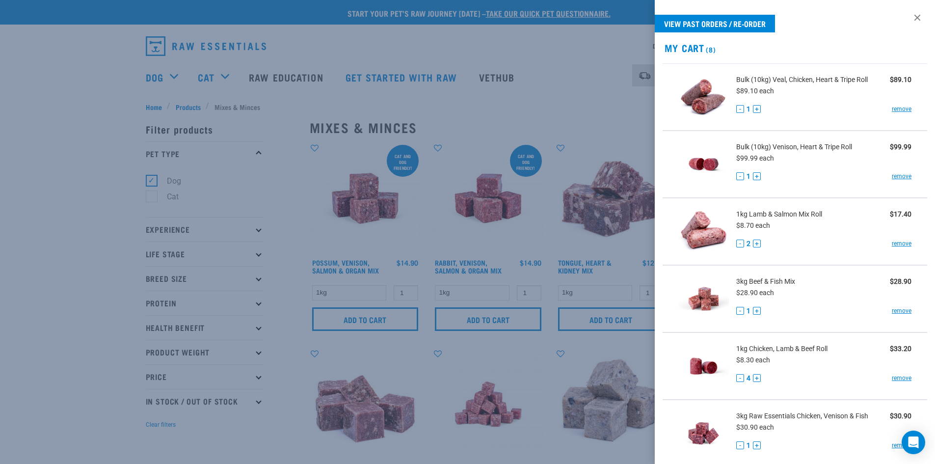
scroll to position [293, 0]
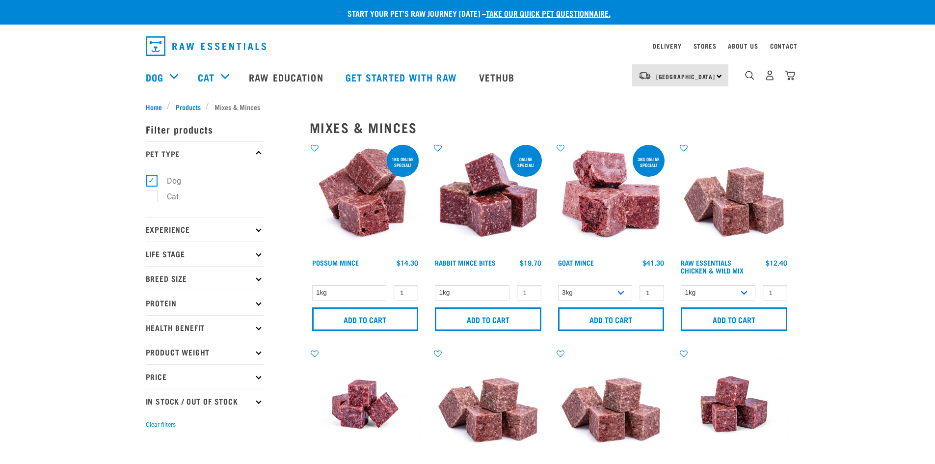
select select "28665"
select select "176976"
select select "336057"
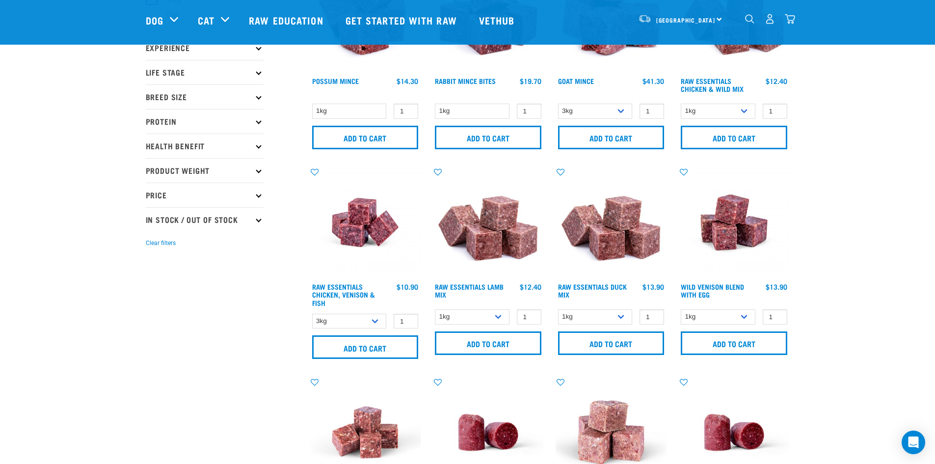
scroll to position [147, 0]
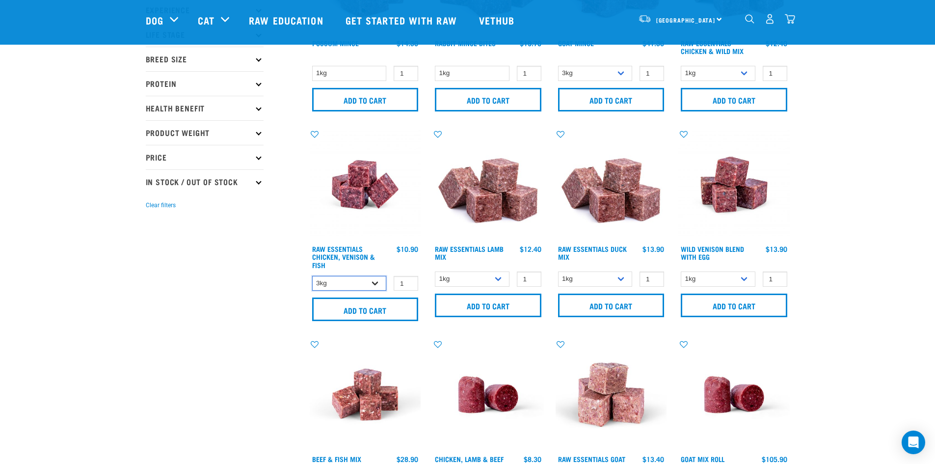
click at [342, 285] on select "1kg 3kg" at bounding box center [349, 283] width 75 height 15
click at [312, 276] on select "1kg 3kg" at bounding box center [349, 283] width 75 height 15
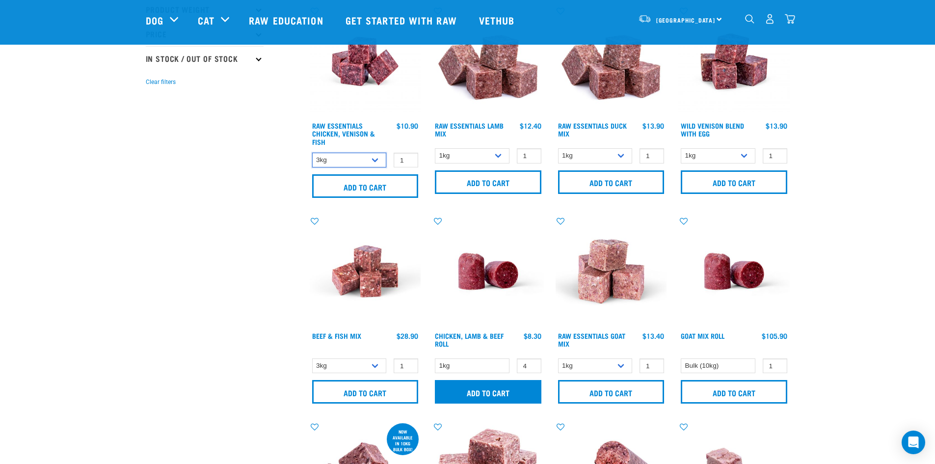
scroll to position [295, 0]
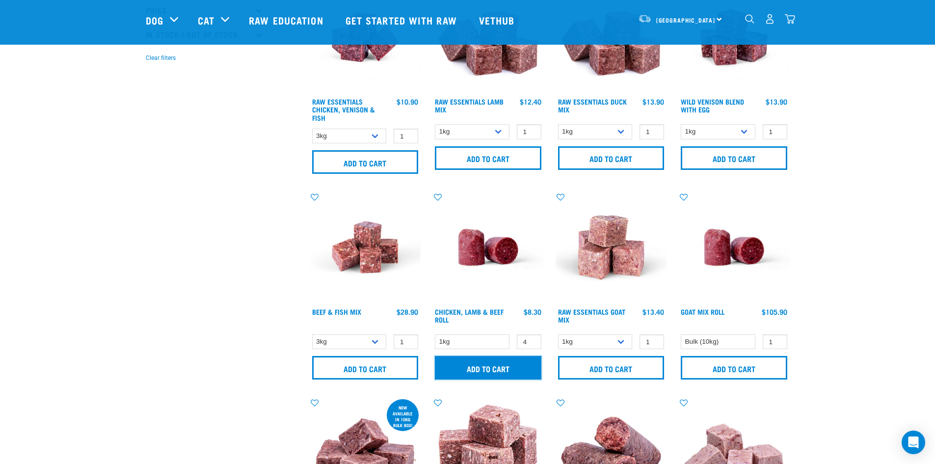
click at [473, 371] on input "Add to cart" at bounding box center [488, 368] width 107 height 24
click at [39, 235] on button "delete" at bounding box center [34, 232] width 10 height 10
click at [356, 347] on select "3kg Bulk (10kg)" at bounding box center [349, 341] width 75 height 15
click at [312, 334] on select "3kg Bulk (10kg)" at bounding box center [349, 341] width 75 height 15
click at [377, 337] on select "3kg Bulk (10kg)" at bounding box center [349, 341] width 75 height 15
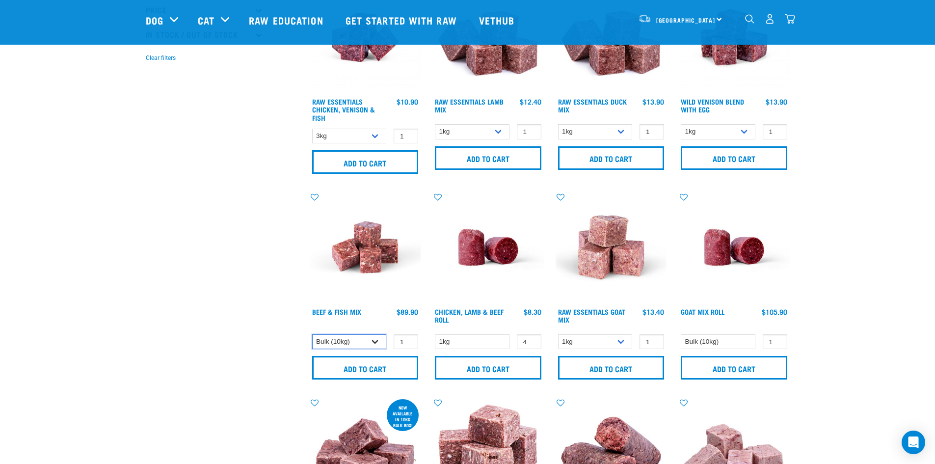
select select "340140"
click at [312, 334] on select "3kg Bulk (10kg)" at bounding box center [349, 341] width 75 height 15
click at [377, 362] on input "Add to cart" at bounding box center [365, 368] width 107 height 24
click at [791, 20] on img "dropdown navigation" at bounding box center [790, 19] width 10 height 10
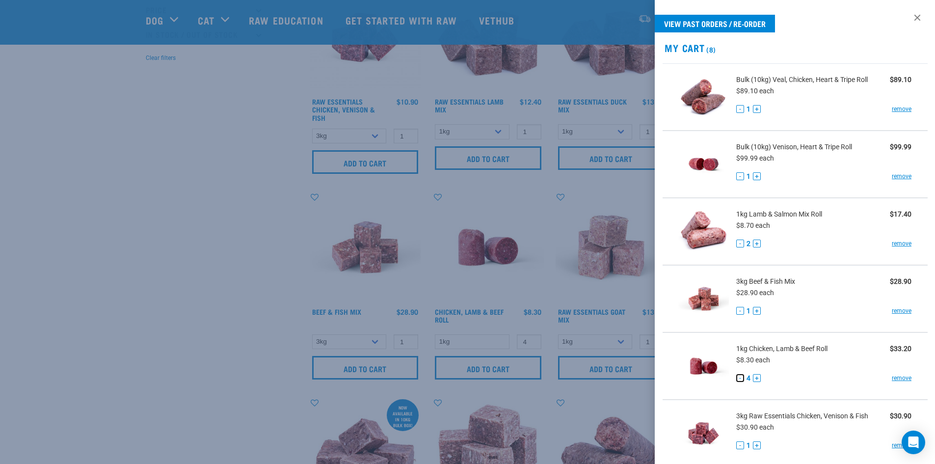
click at [740, 378] on button "-" at bounding box center [741, 378] width 8 height 8
click at [902, 247] on link "remove" at bounding box center [902, 243] width 20 height 9
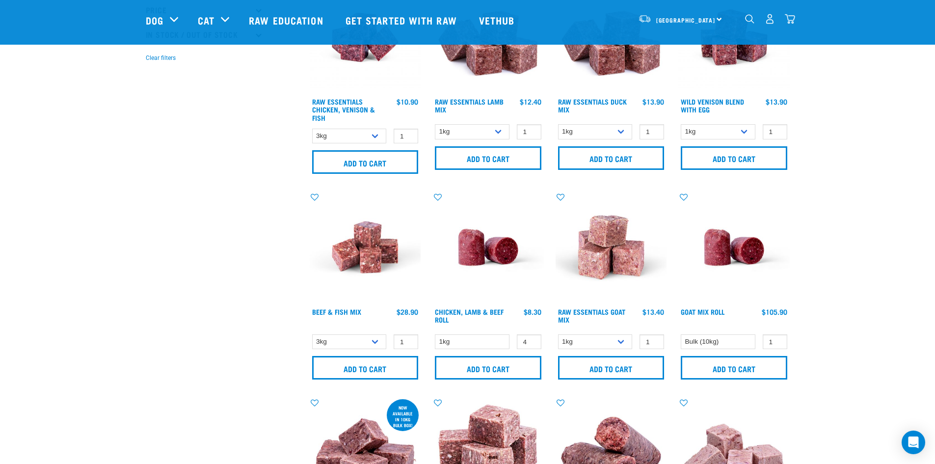
click at [791, 23] on img "dropdown navigation" at bounding box center [790, 19] width 10 height 10
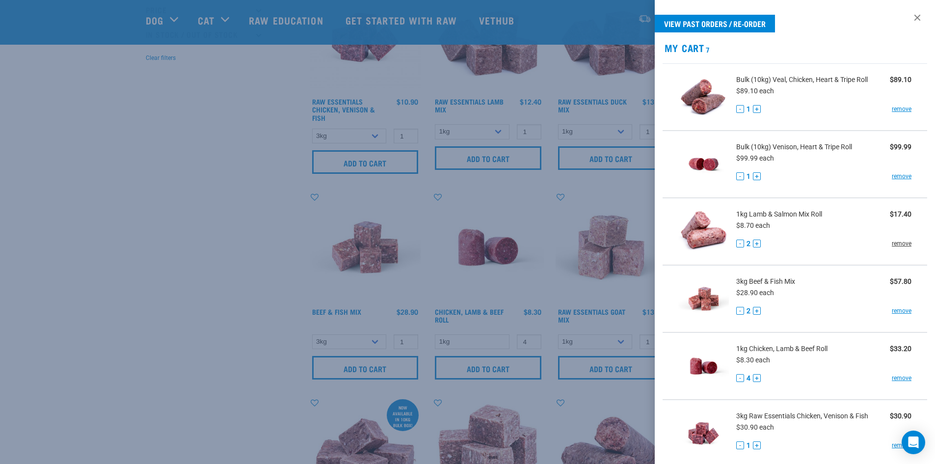
click at [894, 242] on link "remove" at bounding box center [902, 243] width 20 height 9
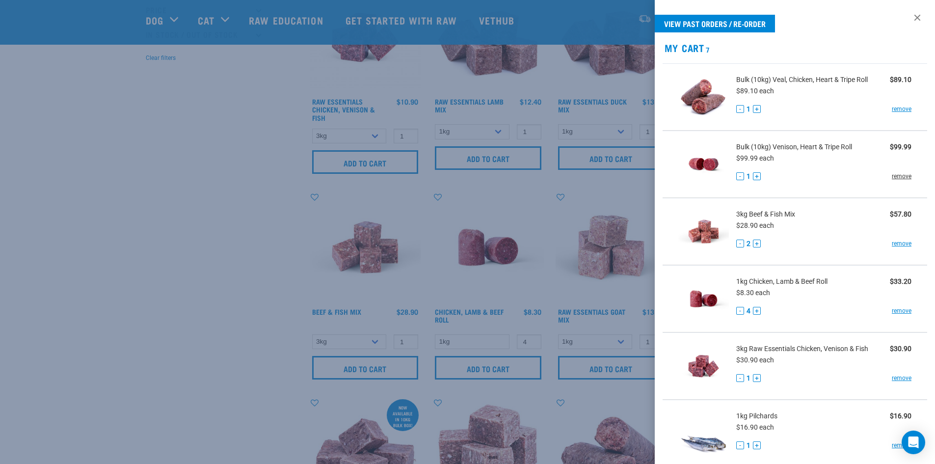
click at [893, 173] on link "remove" at bounding box center [902, 176] width 20 height 9
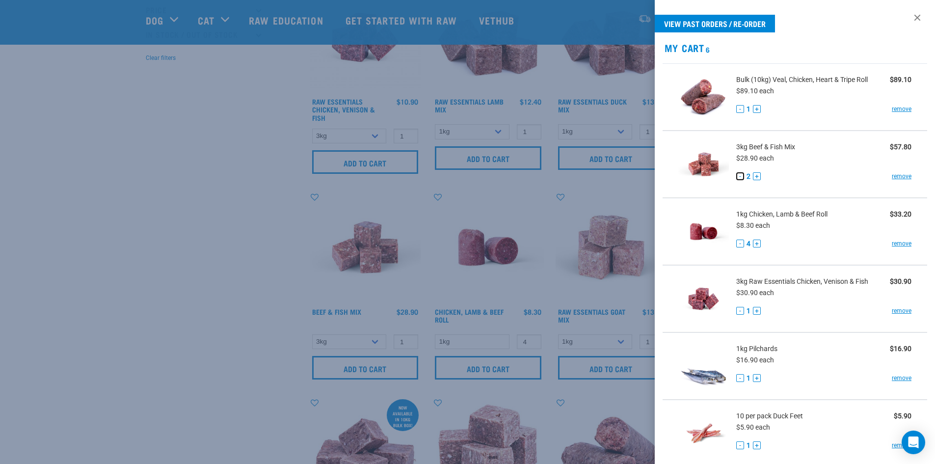
click at [742, 176] on button "-" at bounding box center [741, 176] width 8 height 8
click at [894, 383] on div "- 1 + remove" at bounding box center [825, 378] width 176 height 10
click at [897, 379] on link "remove" at bounding box center [902, 378] width 20 height 9
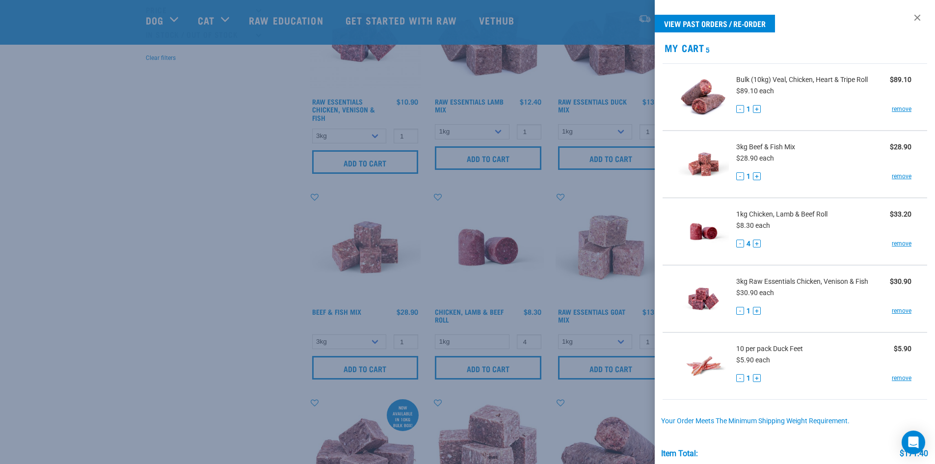
click at [897, 379] on link "remove" at bounding box center [902, 378] width 20 height 9
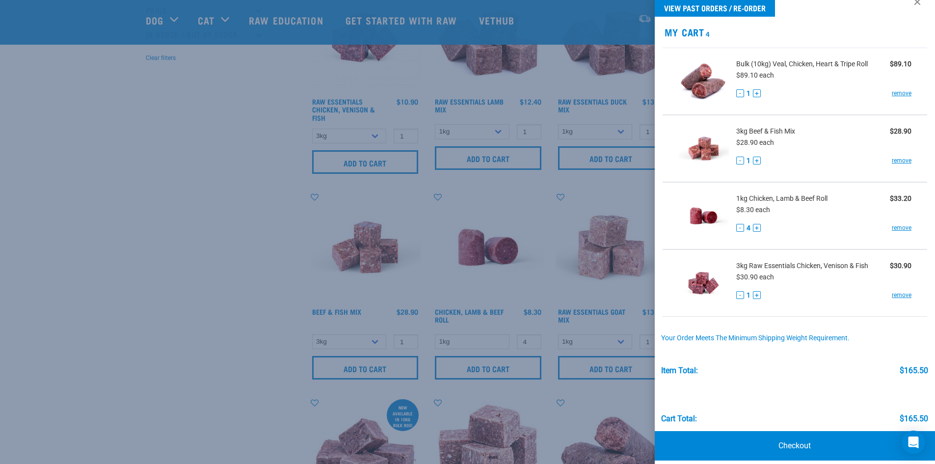
scroll to position [24, 0]
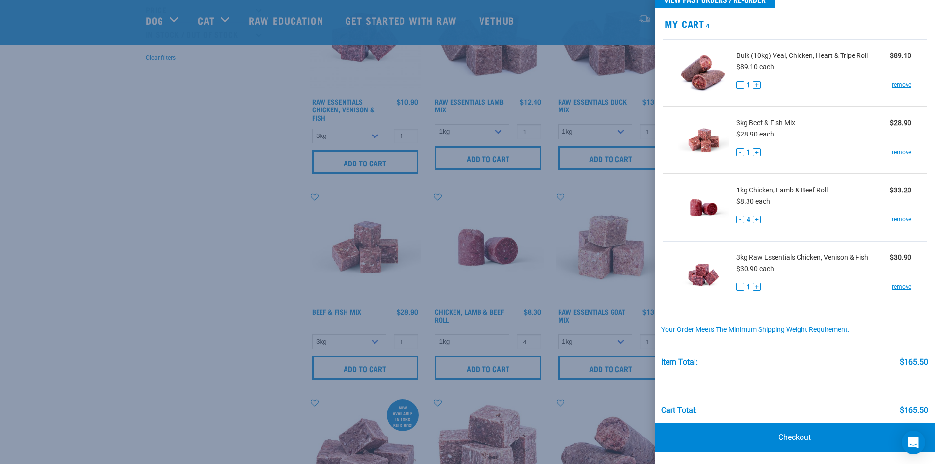
click at [257, 357] on div at bounding box center [467, 232] width 935 height 464
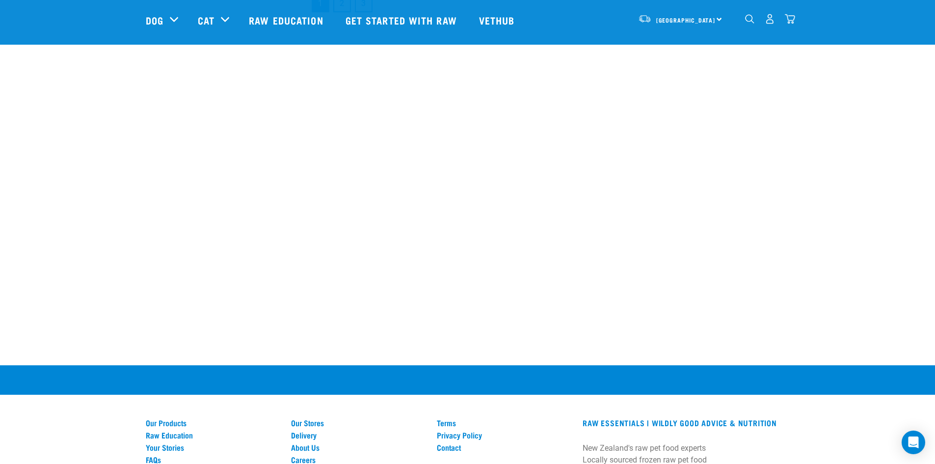
scroll to position [1866, 0]
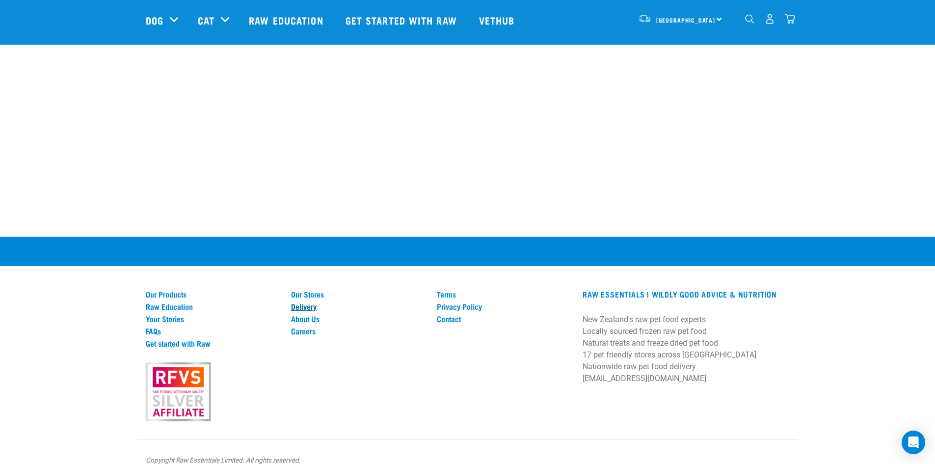
click at [317, 309] on link "Delivery" at bounding box center [358, 306] width 134 height 9
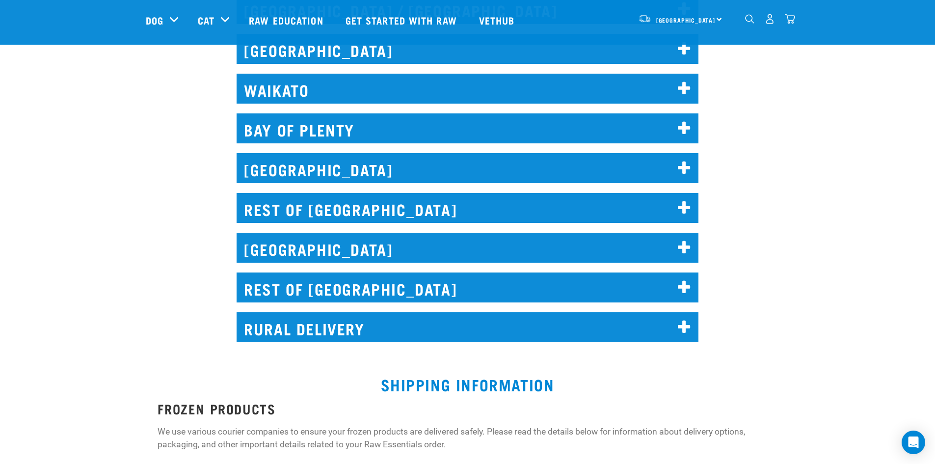
scroll to position [540, 0]
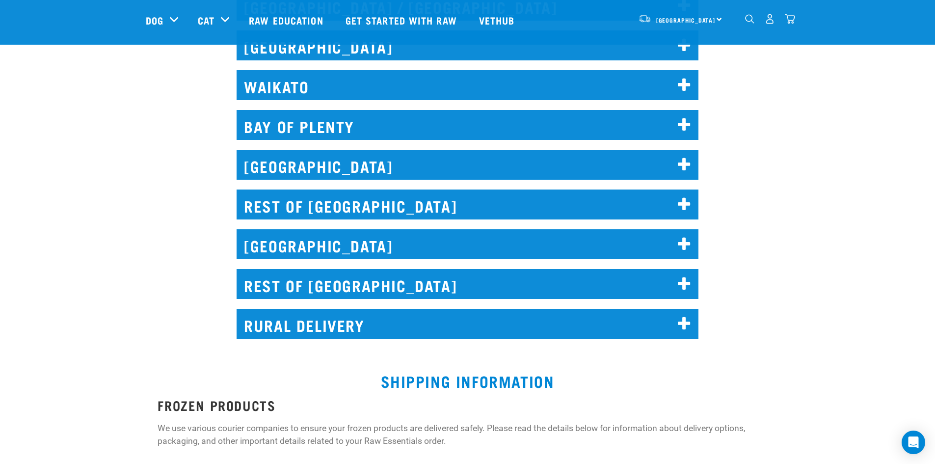
click at [431, 285] on h2 "REST OF [GEOGRAPHIC_DATA]" at bounding box center [468, 284] width 462 height 30
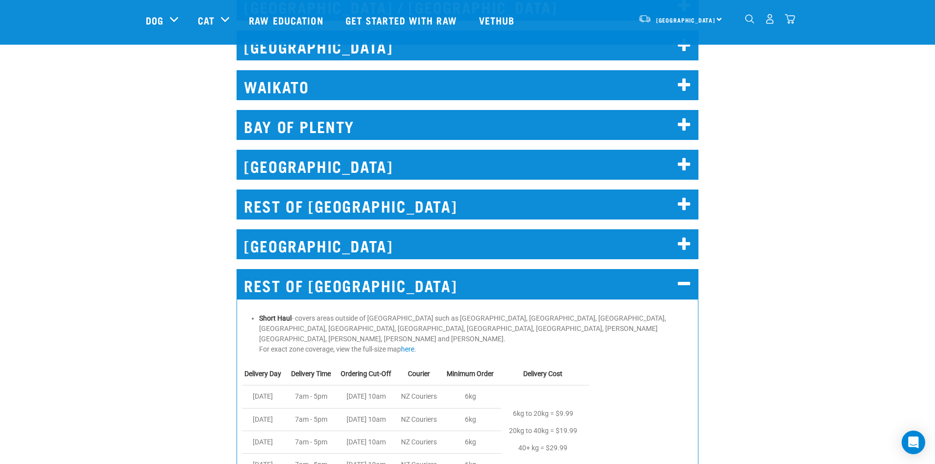
click at [798, 18] on nav "[GEOGRAPHIC_DATA] [GEOGRAPHIC_DATA] [GEOGRAPHIC_DATA] Dog Shop All Dog Rolls Cat" at bounding box center [467, 19] width 935 height 39
click at [792, 23] on img "dropdown navigation" at bounding box center [790, 19] width 10 height 10
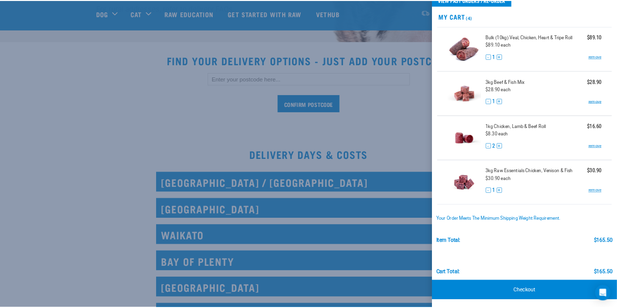
scroll to position [295, 0]
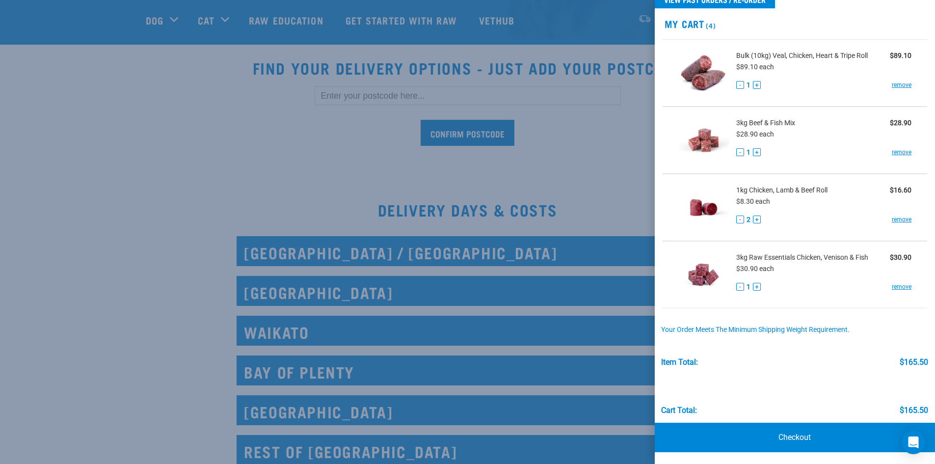
click at [293, 182] on div at bounding box center [467, 232] width 935 height 464
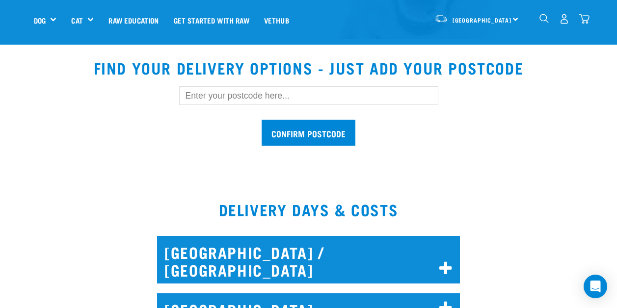
click at [595, 9] on nav "South Island North Island South Island Dog Shop All Dog Rolls Cat" at bounding box center [308, 19] width 617 height 39
click at [590, 13] on div "South Island North Island South Island Dog Shop All Dog Get Started Packs 5" at bounding box center [309, 19] width 566 height 39
click at [587, 16] on img "dropdown navigation" at bounding box center [584, 19] width 10 height 10
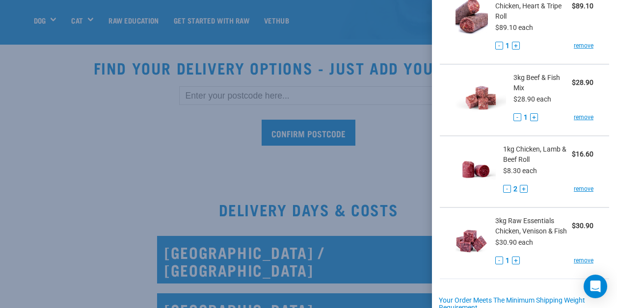
scroll to position [98, 0]
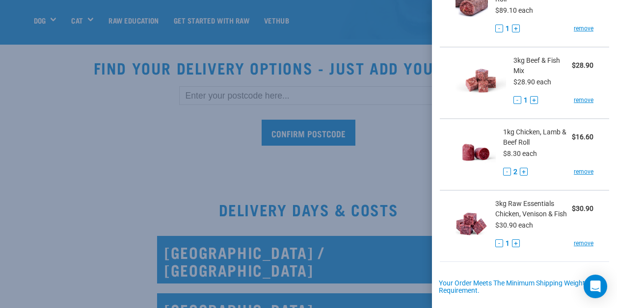
click at [530, 131] on span "1kg Chicken, Lamb & Beef Roll" at bounding box center [537, 137] width 69 height 21
click at [240, 156] on div at bounding box center [308, 154] width 617 height 308
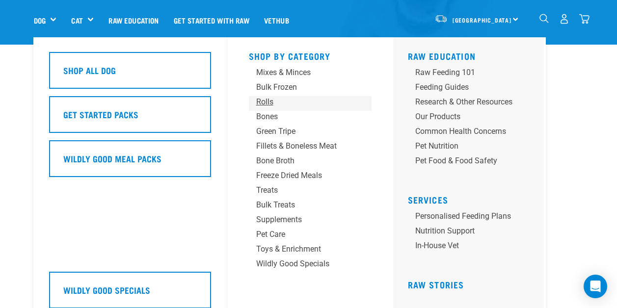
click at [266, 101] on div "Rolls" at bounding box center [302, 102] width 92 height 12
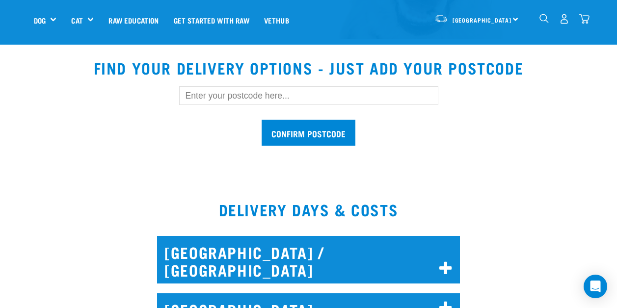
click at [586, 20] on img "dropdown navigation" at bounding box center [584, 19] width 10 height 10
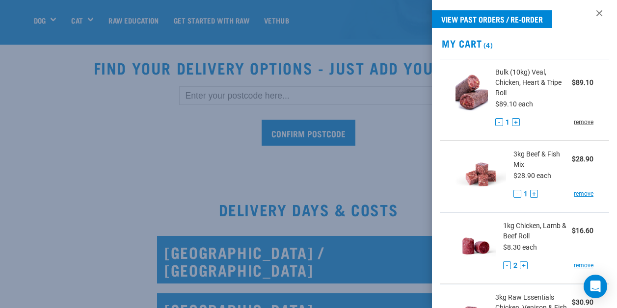
scroll to position [0, 0]
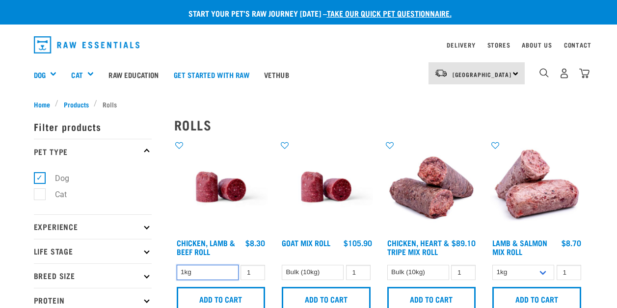
click at [215, 273] on select "1kg" at bounding box center [208, 272] width 62 height 15
click at [215, 272] on select "1kg" at bounding box center [208, 272] width 62 height 15
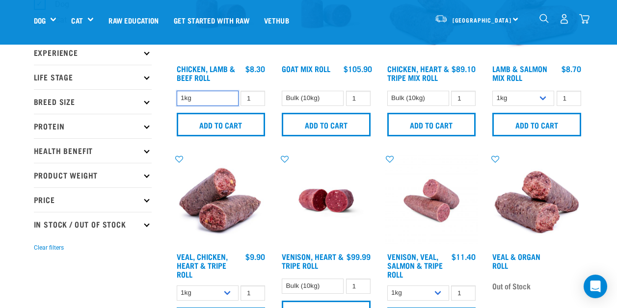
scroll to position [147, 0]
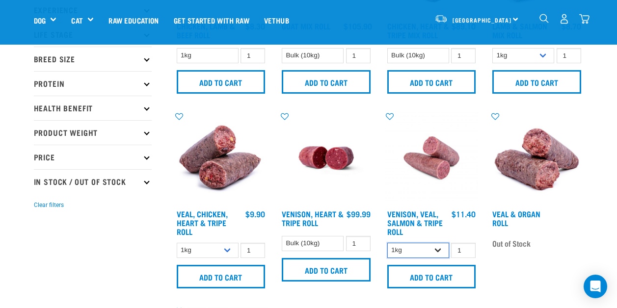
click at [411, 248] on select "1kg Bulk (10kg)" at bounding box center [418, 250] width 62 height 15
select select "336057"
click at [387, 243] on select "1kg Bulk (10kg)" at bounding box center [418, 250] width 62 height 15
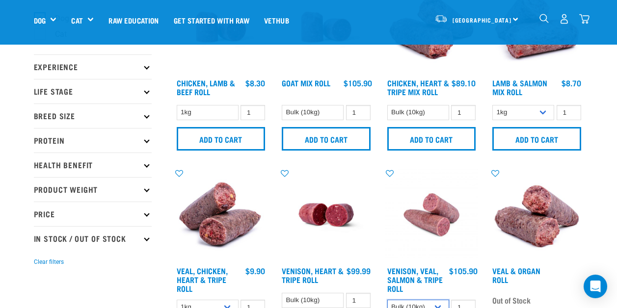
scroll to position [0, 0]
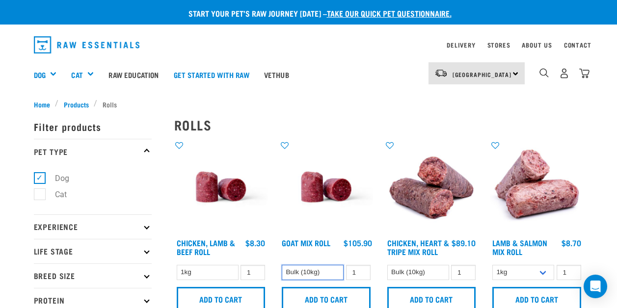
click at [320, 274] on select "Bulk (10kg)" at bounding box center [313, 272] width 62 height 15
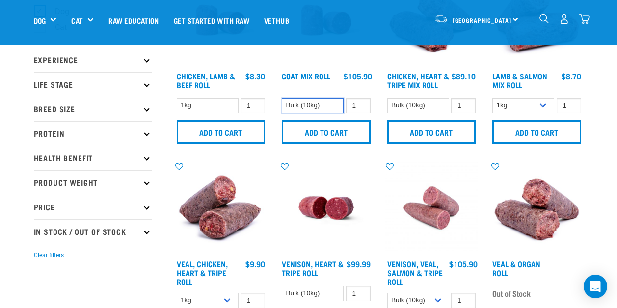
scroll to position [98, 0]
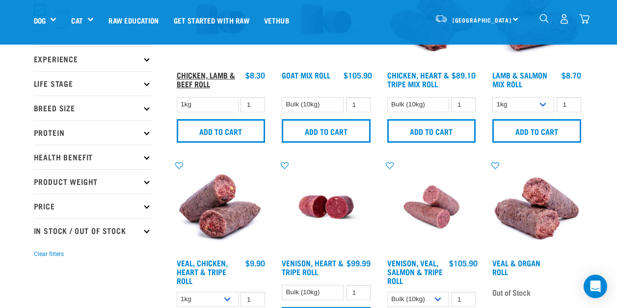
click at [205, 80] on link "Chicken, Lamb & Beef Roll" at bounding box center [206, 79] width 58 height 13
click at [202, 81] on link "Chicken, Lamb & Beef Roll" at bounding box center [206, 79] width 58 height 13
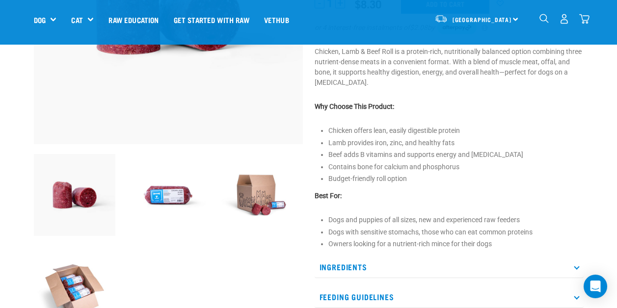
scroll to position [344, 0]
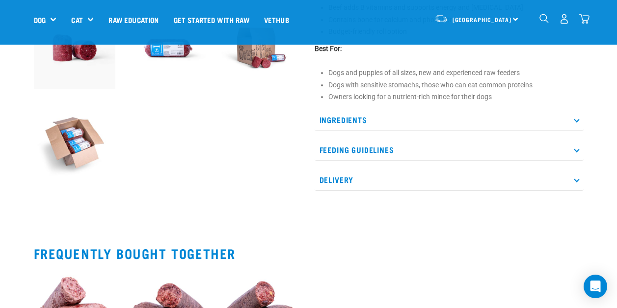
click at [435, 117] on p "Ingredients" at bounding box center [449, 120] width 269 height 22
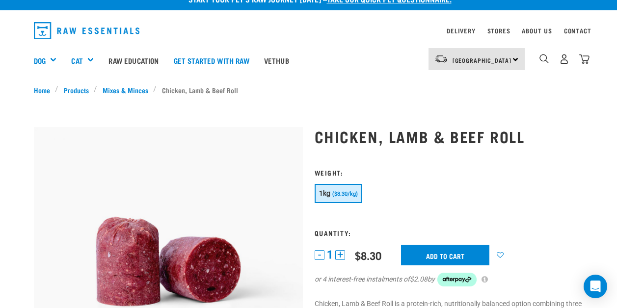
scroll to position [0, 0]
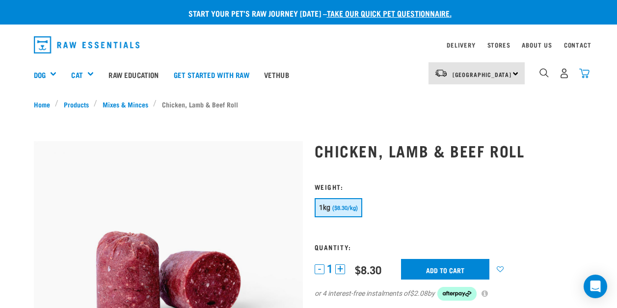
click at [586, 72] on img "dropdown navigation" at bounding box center [584, 73] width 10 height 10
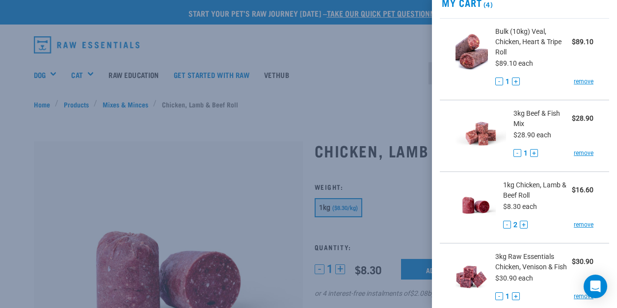
scroll to position [98, 0]
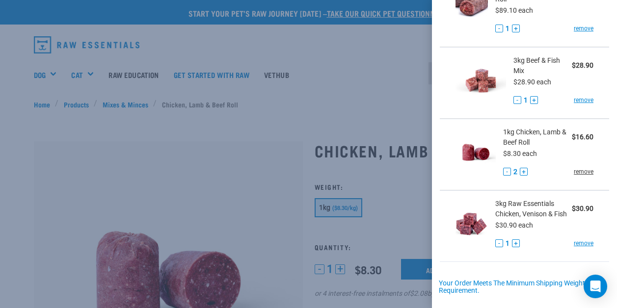
click at [575, 171] on link "remove" at bounding box center [584, 171] width 20 height 9
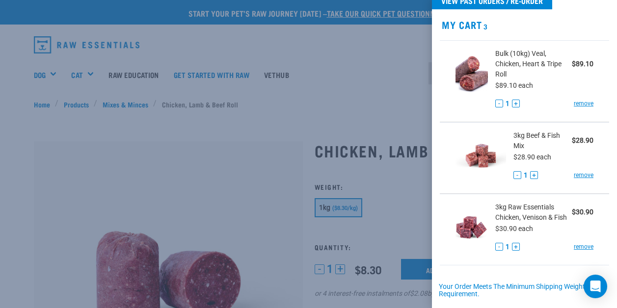
scroll to position [0, 0]
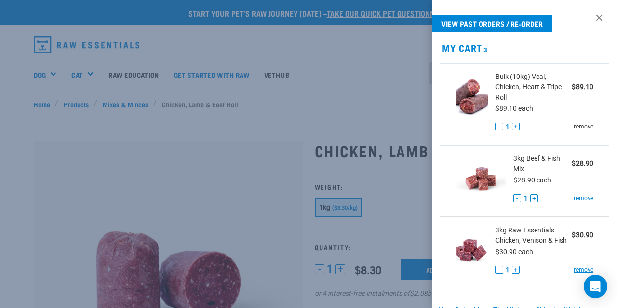
click at [578, 125] on link "remove" at bounding box center [584, 126] width 20 height 9
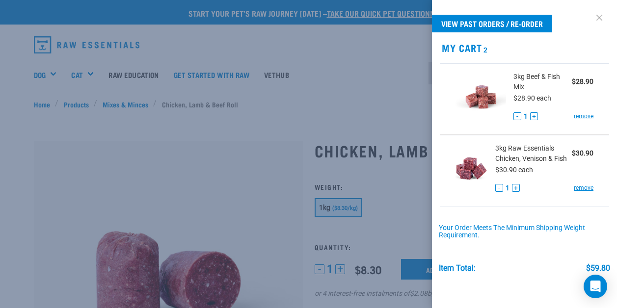
click at [592, 19] on link at bounding box center [600, 18] width 16 height 16
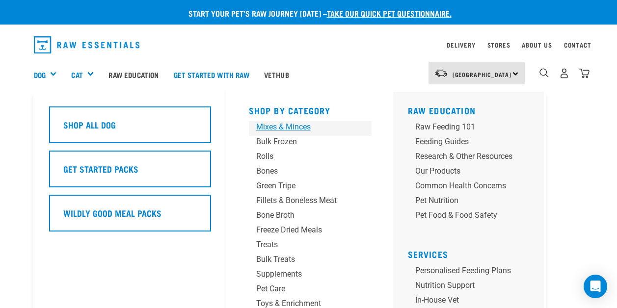
click at [301, 131] on div "Mixes & Minces" at bounding box center [302, 127] width 92 height 12
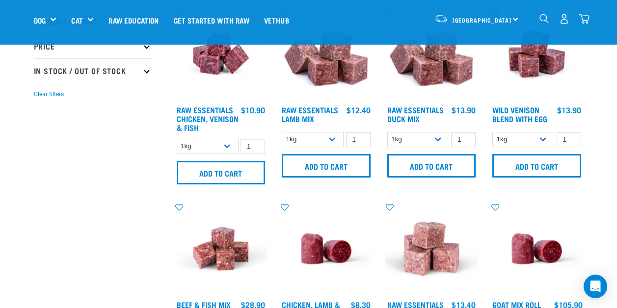
scroll to position [344, 0]
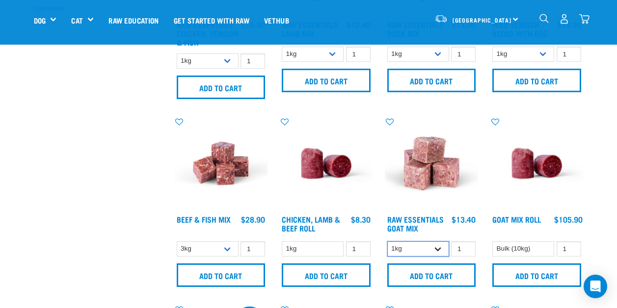
click at [431, 252] on select "1kg 3kg Bulk (10kg)" at bounding box center [418, 249] width 62 height 15
click at [433, 249] on select "1kg 3kg Bulk (10kg)" at bounding box center [418, 249] width 62 height 15
select select "337219"
click at [387, 242] on select "1kg 3kg Bulk (10kg)" at bounding box center [418, 249] width 62 height 15
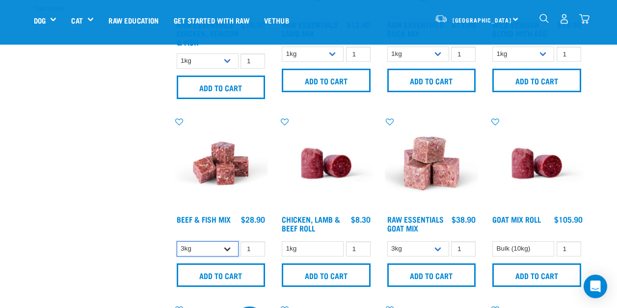
click at [212, 249] on select "3kg Bulk (10kg)" at bounding box center [208, 249] width 62 height 15
click at [212, 254] on select "3kg Bulk (10kg)" at bounding box center [208, 249] width 62 height 15
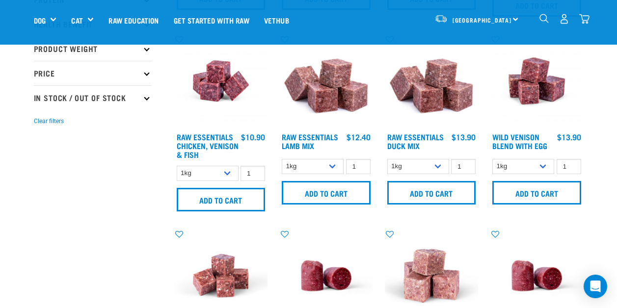
scroll to position [147, 0]
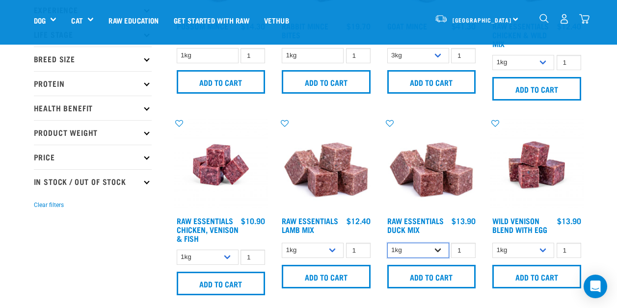
click at [442, 254] on select "1kg 3kg" at bounding box center [418, 250] width 62 height 15
select select "442098"
click at [387, 243] on select "1kg 3kg" at bounding box center [418, 250] width 62 height 15
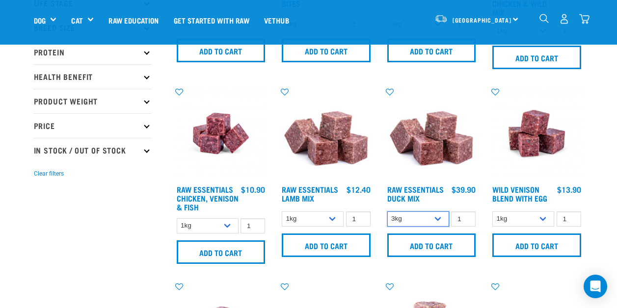
scroll to position [196, 0]
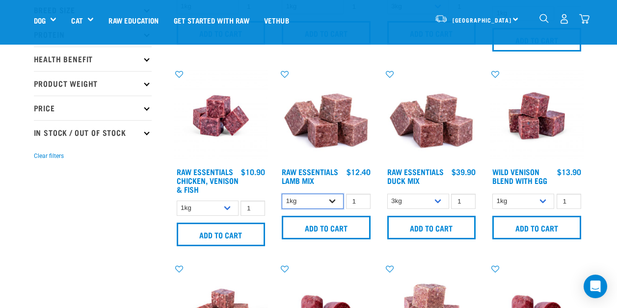
click at [300, 201] on select "1kg 3kg Bulk (20kg)" at bounding box center [313, 201] width 62 height 15
select select "24"
click at [282, 194] on select "1kg 3kg Bulk (20kg)" at bounding box center [313, 201] width 62 height 15
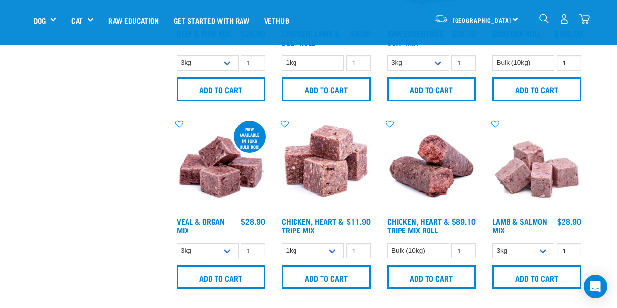
scroll to position [540, 0]
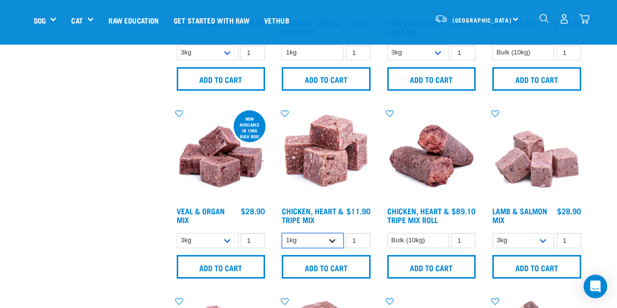
click at [298, 240] on select "1kg 3kg" at bounding box center [313, 240] width 62 height 15
select select "368"
click at [282, 233] on select "1kg 3kg" at bounding box center [313, 240] width 62 height 15
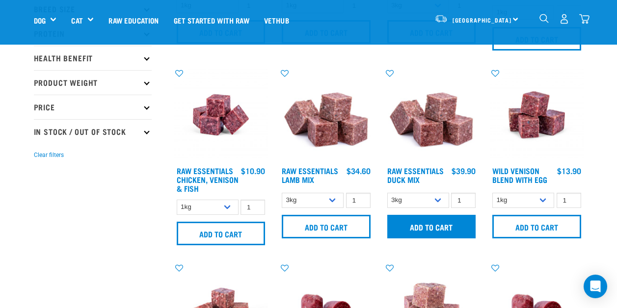
scroll to position [196, 0]
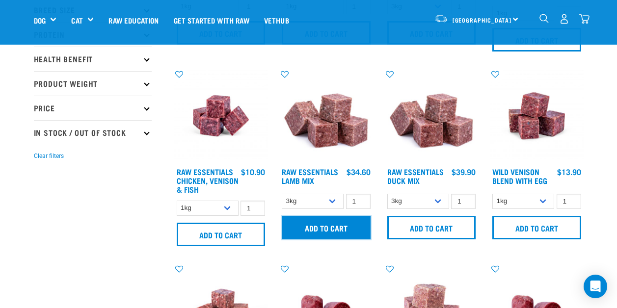
click at [325, 230] on input "Add to cart" at bounding box center [326, 228] width 89 height 24
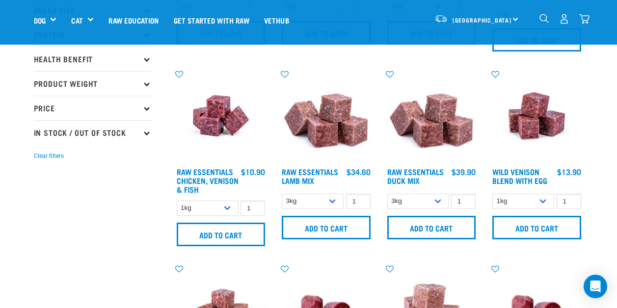
click at [585, 20] on img "dropdown navigation" at bounding box center [584, 19] width 10 height 10
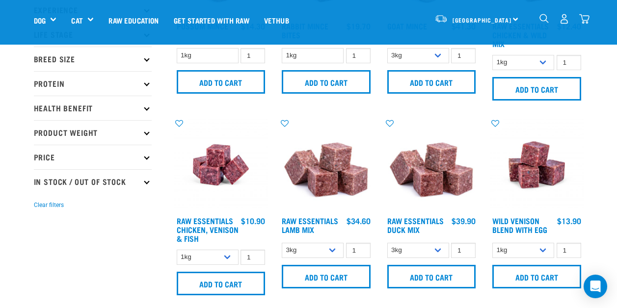
click at [587, 13] on div "3" at bounding box center [564, 19] width 51 height 22
click at [583, 17] on img "dropdown navigation" at bounding box center [584, 19] width 10 height 10
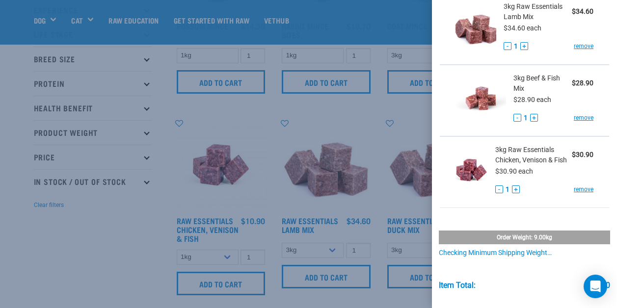
scroll to position [0, 0]
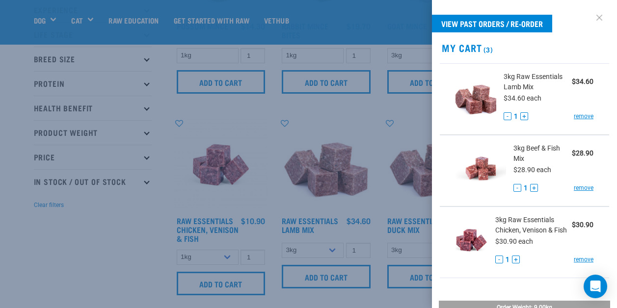
click at [593, 19] on link at bounding box center [600, 18] width 16 height 16
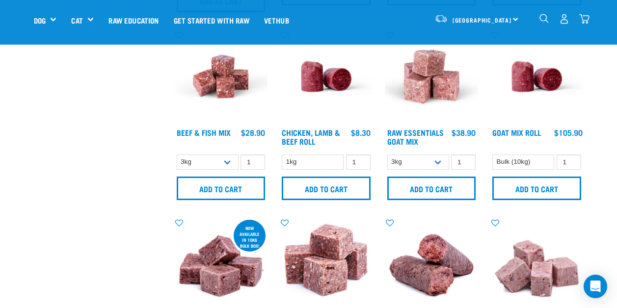
scroll to position [442, 0]
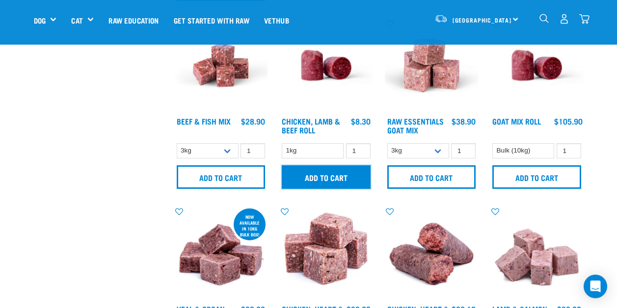
click at [321, 184] on input "Add to cart" at bounding box center [326, 177] width 89 height 24
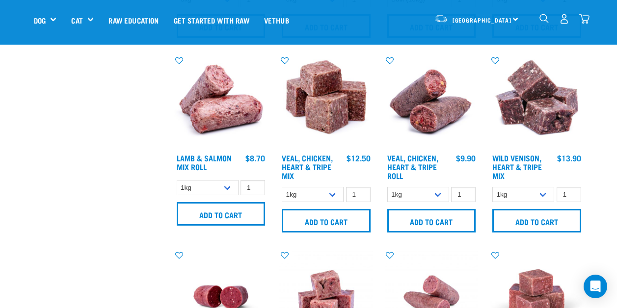
scroll to position [786, 0]
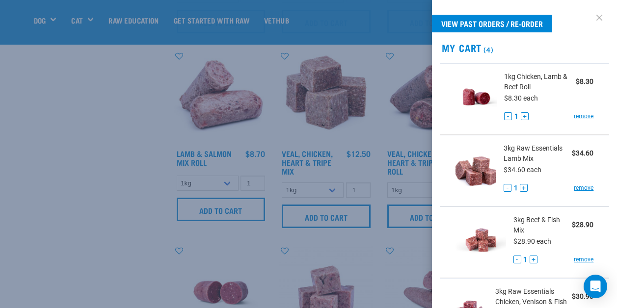
click at [595, 21] on link at bounding box center [600, 18] width 16 height 16
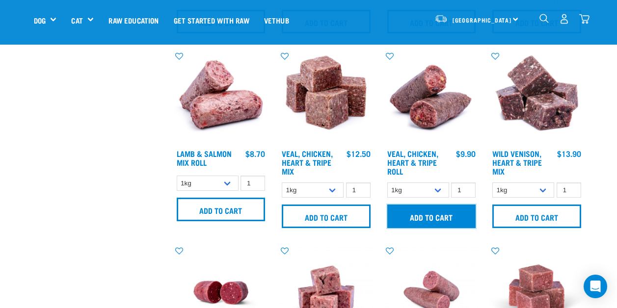
click at [435, 226] on input "Add to cart" at bounding box center [431, 217] width 89 height 24
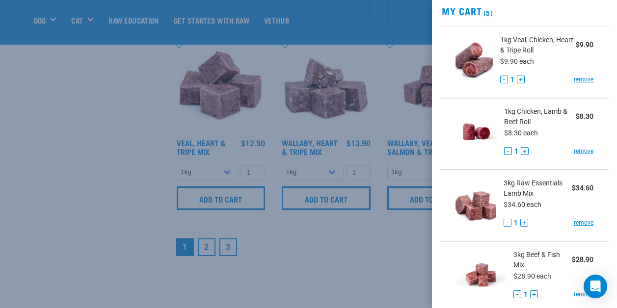
scroll to position [8, 0]
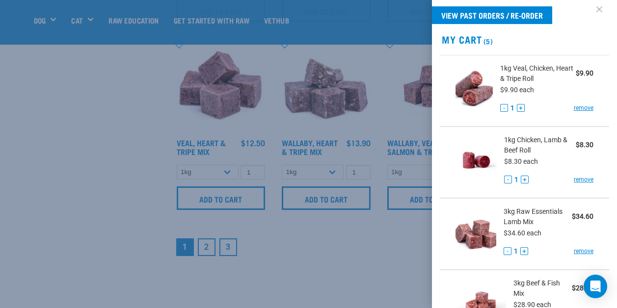
click at [592, 6] on link at bounding box center [600, 9] width 16 height 16
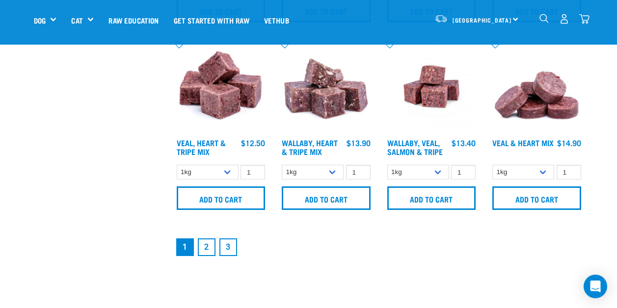
click at [204, 245] on link "2" at bounding box center [207, 248] width 18 height 18
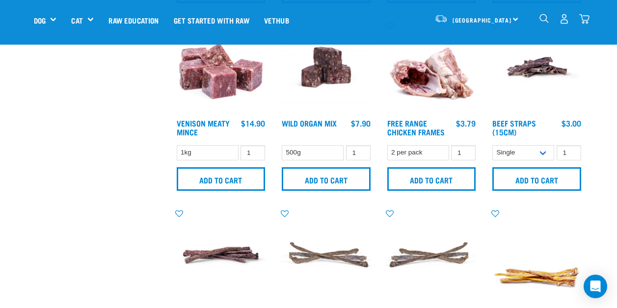
scroll to position [638, 0]
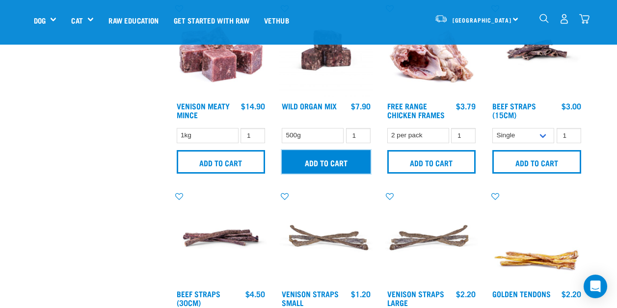
click at [331, 165] on input "Add to cart" at bounding box center [326, 162] width 89 height 24
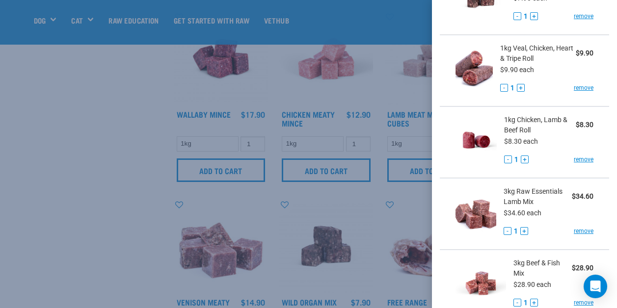
scroll to position [98, 0]
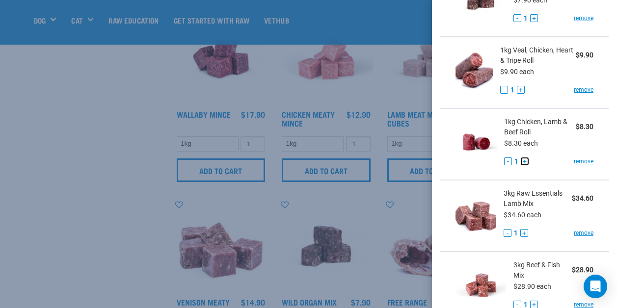
click at [523, 161] on button "+" at bounding box center [525, 162] width 8 height 8
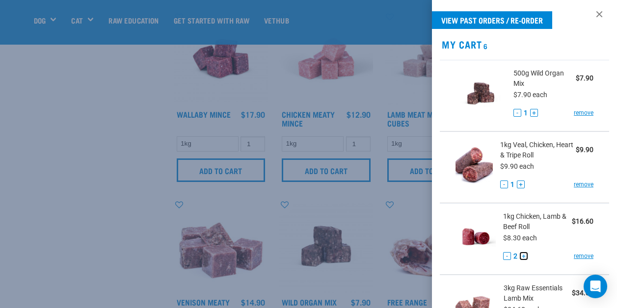
scroll to position [0, 0]
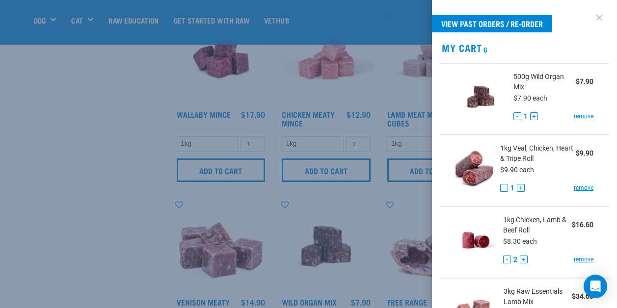
click at [592, 17] on link at bounding box center [600, 18] width 16 height 16
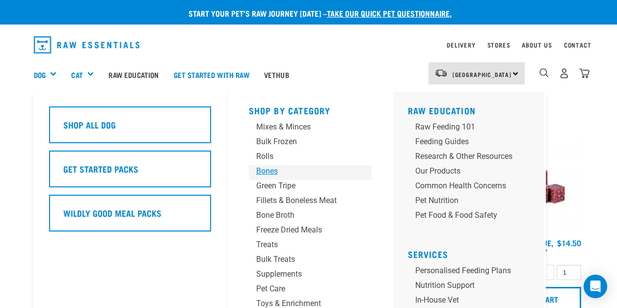
click at [275, 173] on div "Bones" at bounding box center [302, 171] width 92 height 12
click at [266, 168] on div "Bones" at bounding box center [302, 171] width 92 height 12
click at [268, 169] on div "Bones" at bounding box center [302, 171] width 92 height 12
click at [272, 172] on div "Bones" at bounding box center [302, 171] width 92 height 12
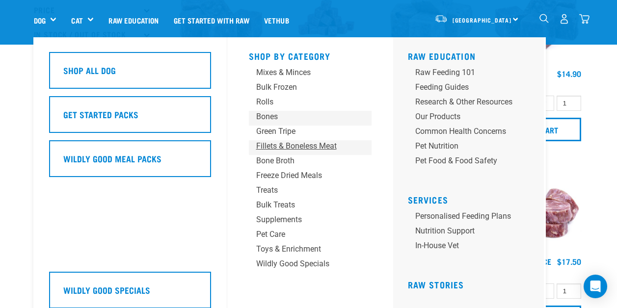
scroll to position [246, 0]
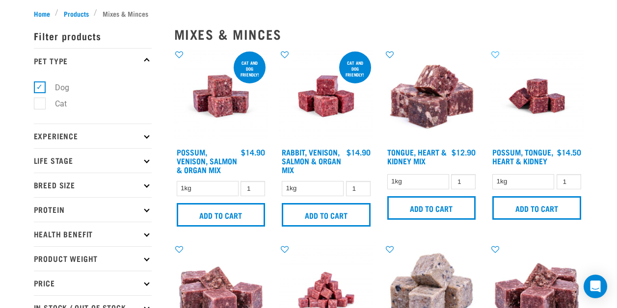
scroll to position [0, 0]
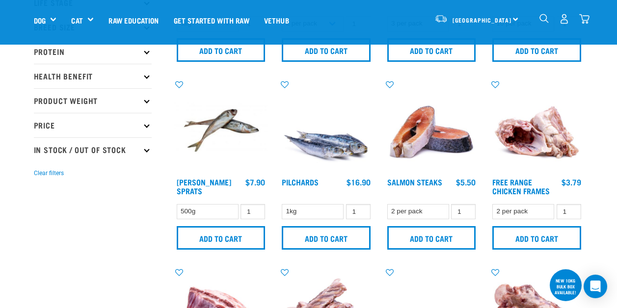
scroll to position [196, 0]
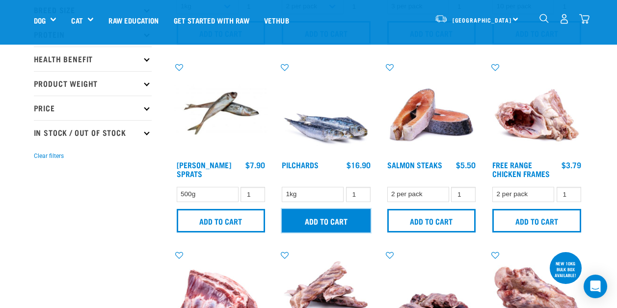
click at [327, 223] on input "Add to cart" at bounding box center [326, 221] width 89 height 24
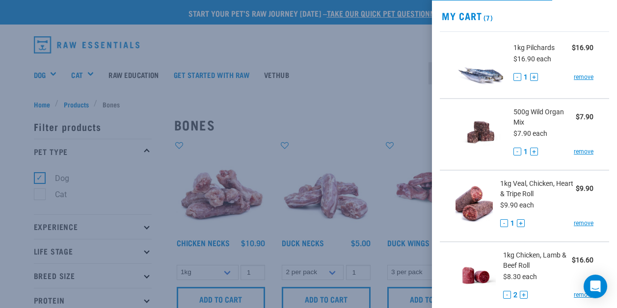
scroll to position [0, 0]
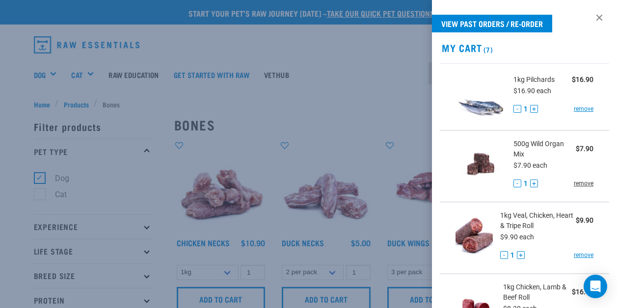
click at [577, 181] on link "remove" at bounding box center [584, 183] width 20 height 9
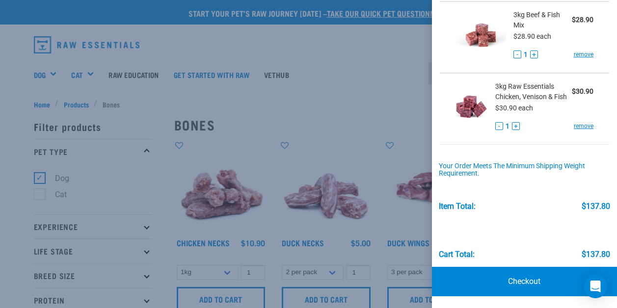
scroll to position [355, 0]
click at [507, 280] on link "Checkout" at bounding box center [524, 281] width 185 height 29
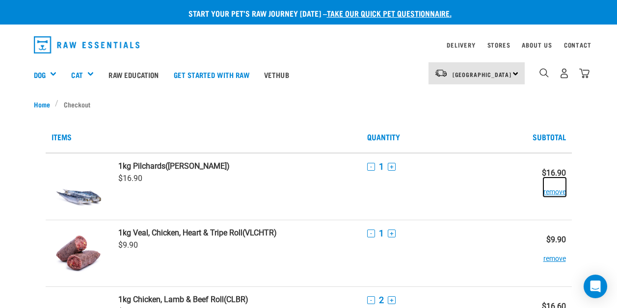
click at [556, 194] on button "remove" at bounding box center [555, 187] width 23 height 19
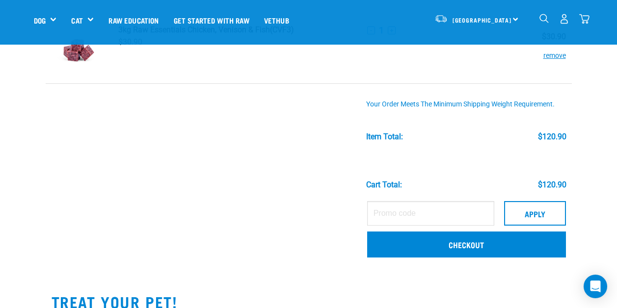
scroll to position [344, 0]
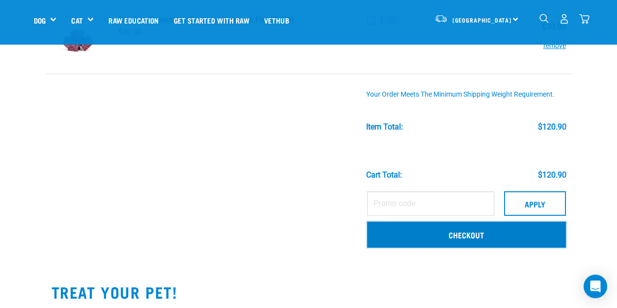
click at [471, 239] on link "Checkout" at bounding box center [466, 235] width 199 height 26
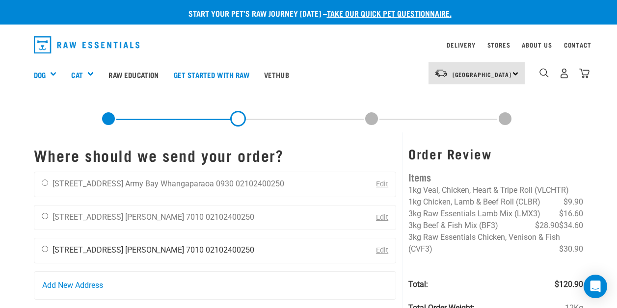
click at [158, 253] on li "Nelson 7010" at bounding box center [164, 250] width 79 height 9
click at [45, 248] on input "radio" at bounding box center [45, 249] width 6 height 6
radio input "true"
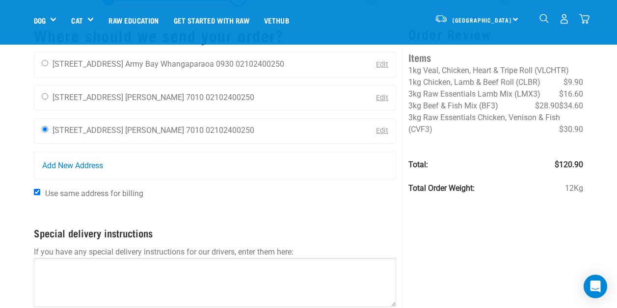
scroll to position [98, 0]
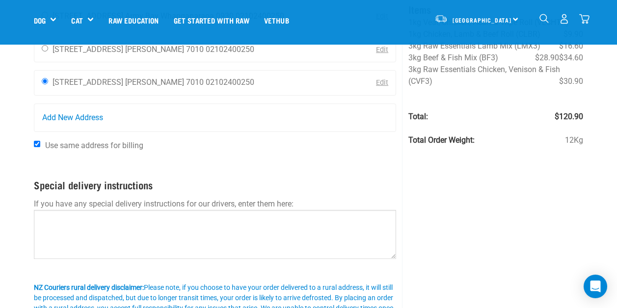
click at [36, 145] on input "Use same address for billing" at bounding box center [37, 144] width 6 height 6
checkbox input "false"
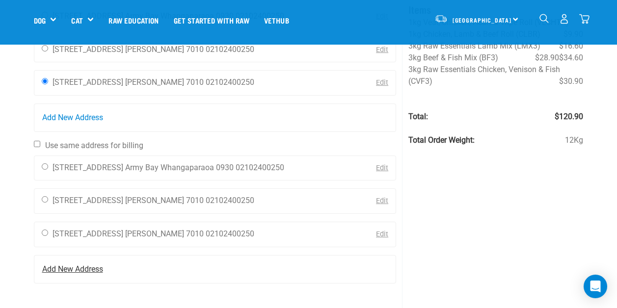
click at [130, 276] on div "Add New Address" at bounding box center [215, 269] width 362 height 27
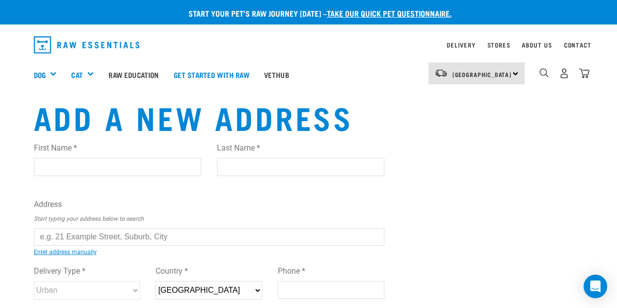
click at [97, 164] on input "First Name *" at bounding box center [117, 167] width 167 height 18
type input "[PERSON_NAME]"
click at [251, 160] on input "Last Name *" at bounding box center [300, 167] width 167 height 18
type input "Williscroft"
click at [197, 245] on input "text" at bounding box center [209, 237] width 351 height 18
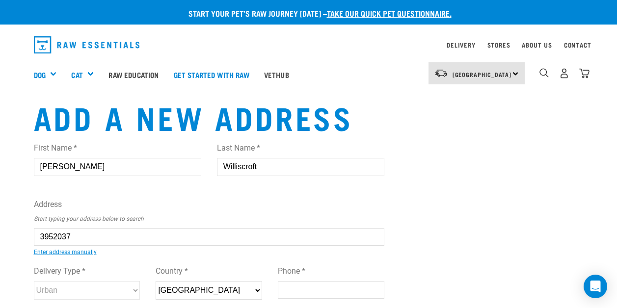
click at [45, 244] on li "[STREET_ADDRESS][PERSON_NAME][PERSON_NAME]" at bounding box center [45, 244] width 0 height 0
type input "[STREET_ADDRESS][PERSON_NAME][PERSON_NAME]"
type input "[STREET_ADDRESS][PERSON_NAME]"
type input "RD 1"
type input "[PERSON_NAME]"
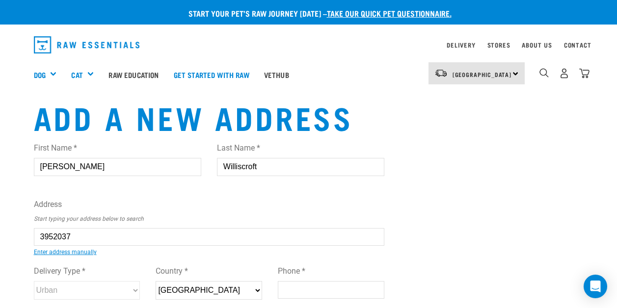
type input "[PERSON_NAME]"
select select "NSN"
type input "7071"
select select "Rural"
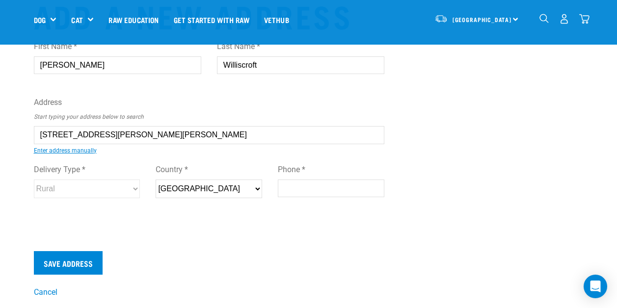
scroll to position [49, 0]
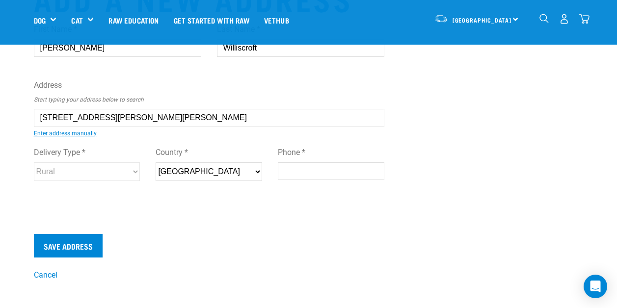
type input "[STREET_ADDRESS][PERSON_NAME][PERSON_NAME]"
click at [343, 171] on input "Phone *" at bounding box center [331, 172] width 107 height 18
type input "02102400250"
click at [66, 246] on input "Save Address" at bounding box center [68, 246] width 69 height 24
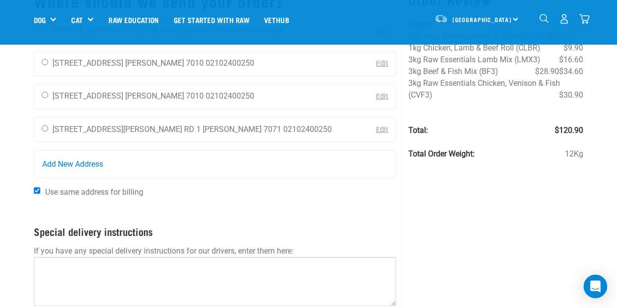
scroll to position [98, 0]
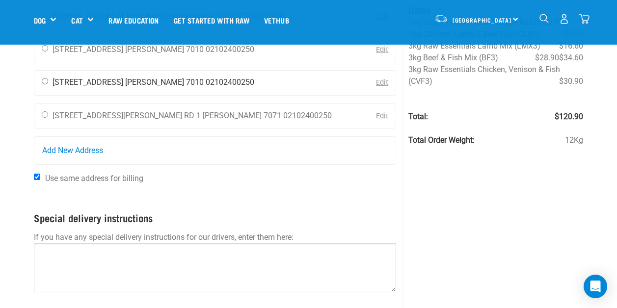
click at [135, 87] on div "Tashana Williscroft c/o Repco Nelson 49 Gloucester Street Nelson 7010 021024002…" at bounding box center [147, 83] width 227 height 25
click at [132, 81] on li "[PERSON_NAME] 7010" at bounding box center [164, 82] width 79 height 9
click at [45, 81] on input "radio" at bounding box center [45, 81] width 6 height 6
radio input "true"
click at [39, 173] on label "Use same address for billing" at bounding box center [215, 179] width 363 height 12
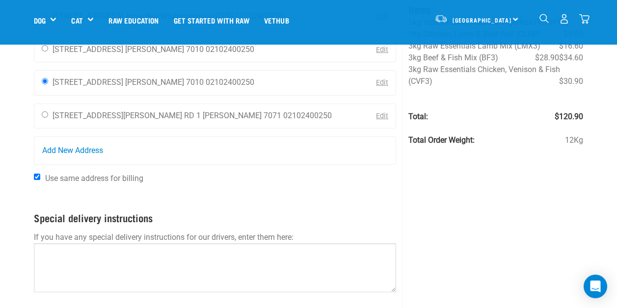
click at [39, 174] on input "Use same address for billing" at bounding box center [37, 177] width 6 height 6
checkbox input "false"
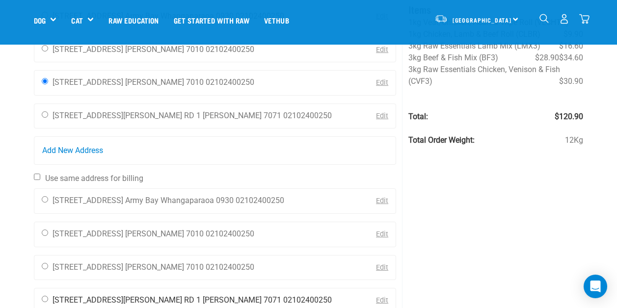
click at [44, 297] on input "radio" at bounding box center [45, 299] width 6 height 6
radio input "true"
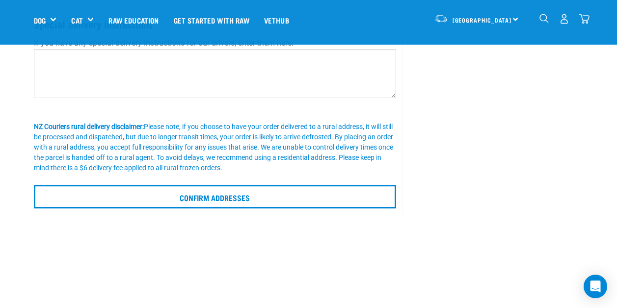
scroll to position [540, 0]
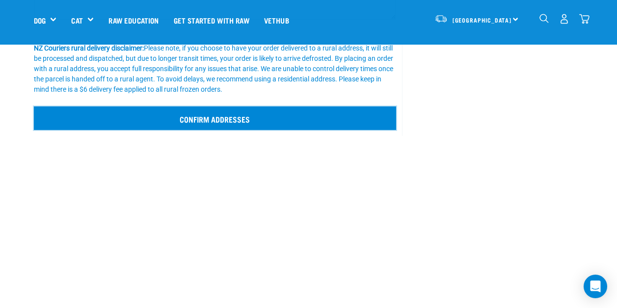
click at [230, 125] on input "Confirm addresses" at bounding box center [215, 119] width 363 height 24
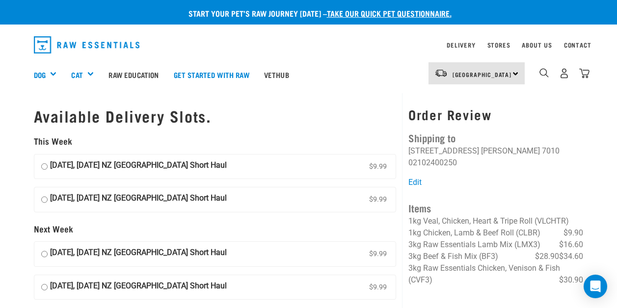
click at [210, 168] on strong "[DATE], [DATE] NZ [GEOGRAPHIC_DATA] Short Haul" at bounding box center [138, 167] width 177 height 15
click at [48, 168] on input "09 October, Thursday NZ Couriers South Island Short Haul $9.99" at bounding box center [44, 167] width 6 height 15
radio input "true"
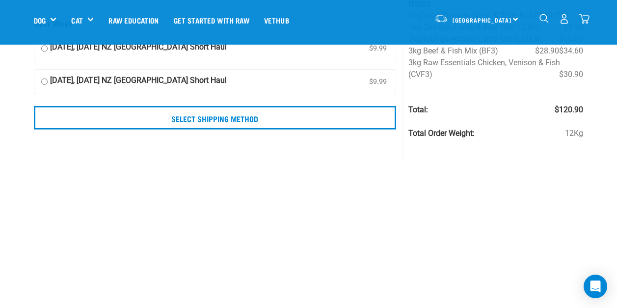
scroll to position [147, 0]
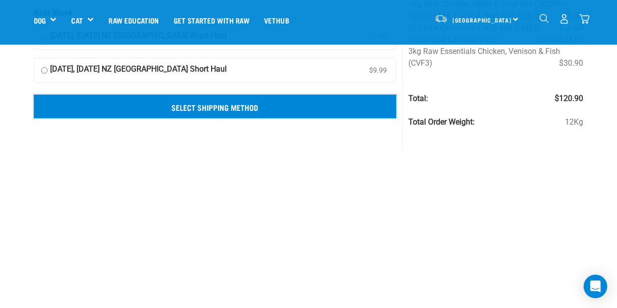
click at [239, 112] on input "Select Shipping Method" at bounding box center [215, 107] width 363 height 24
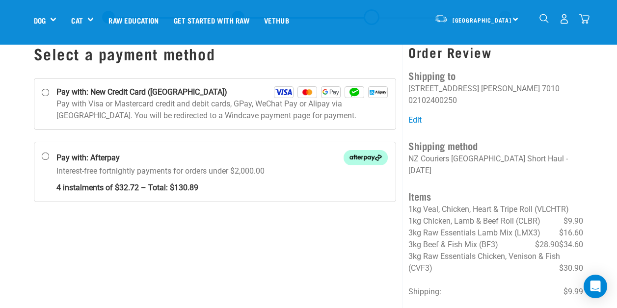
scroll to position [49, 0]
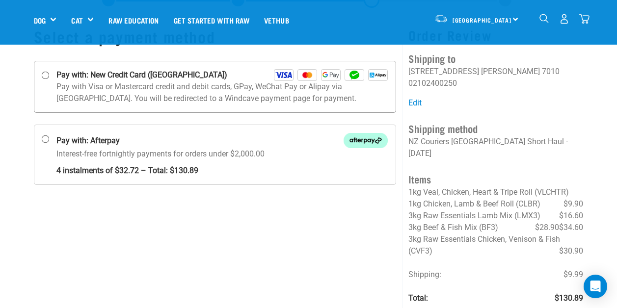
click at [155, 89] on p "Pay with Visa or Mastercard credit and debit cards, GPay, WeChat Pay or Alipay …" at bounding box center [222, 93] width 332 height 24
click at [49, 80] on input "Pay with: New Credit Card ([GEOGRAPHIC_DATA])" at bounding box center [45, 76] width 8 height 8
radio input "true"
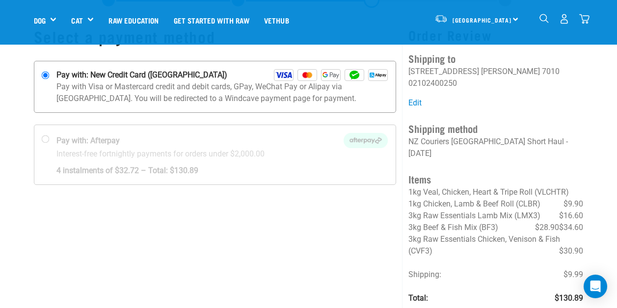
scroll to position [0, 0]
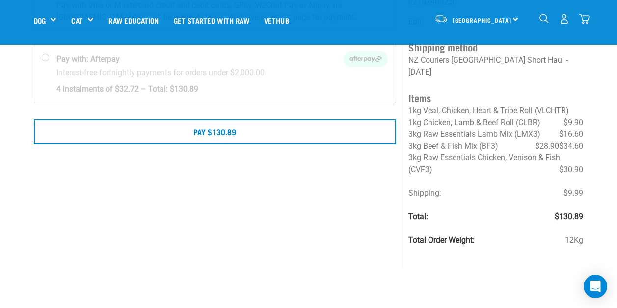
scroll to position [147, 0]
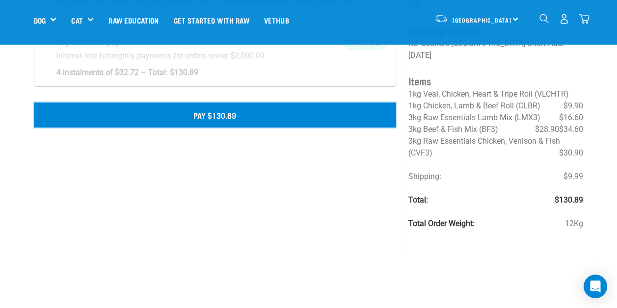
click at [236, 119] on button "Pay $130.89" at bounding box center [215, 115] width 363 height 25
